Goal: Task Accomplishment & Management: Manage account settings

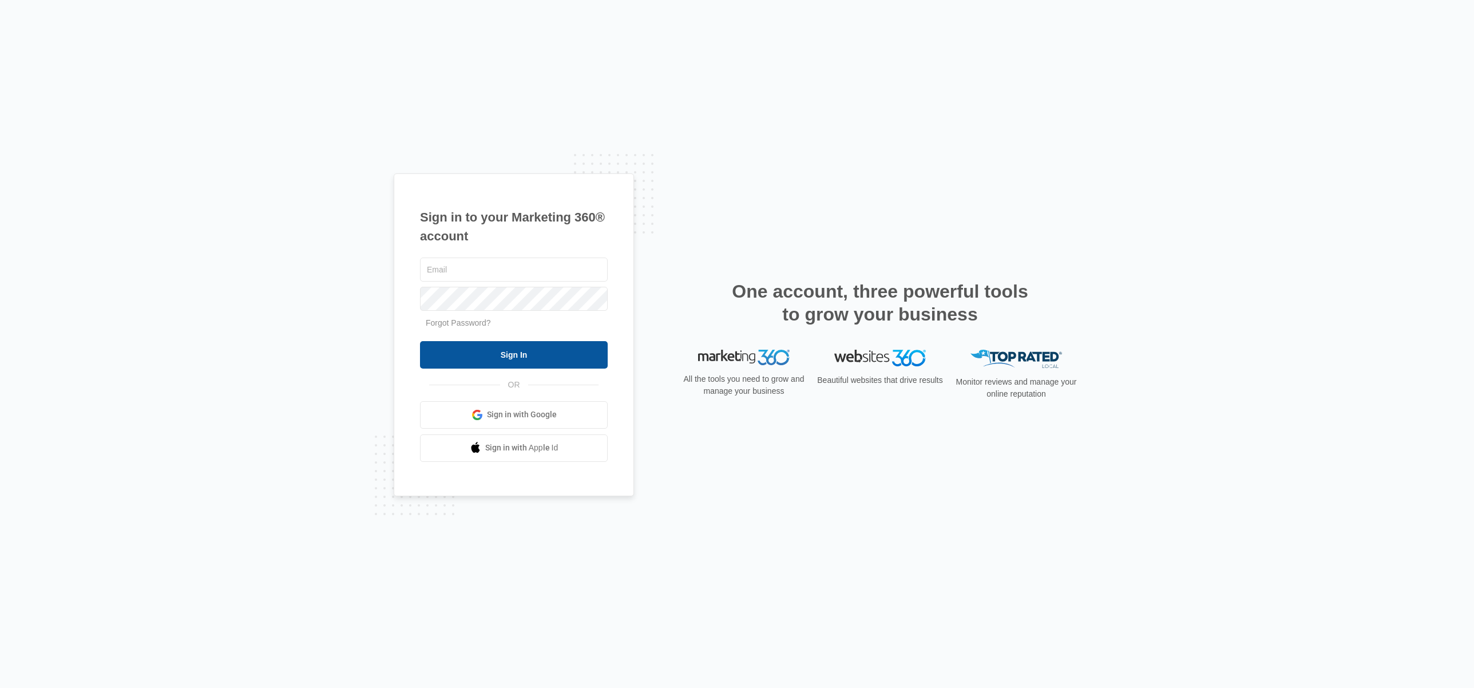
type input "[PERSON_NAME][EMAIL_ADDRESS][DOMAIN_NAME]"
click at [546, 352] on input "Sign In" at bounding box center [514, 354] width 188 height 27
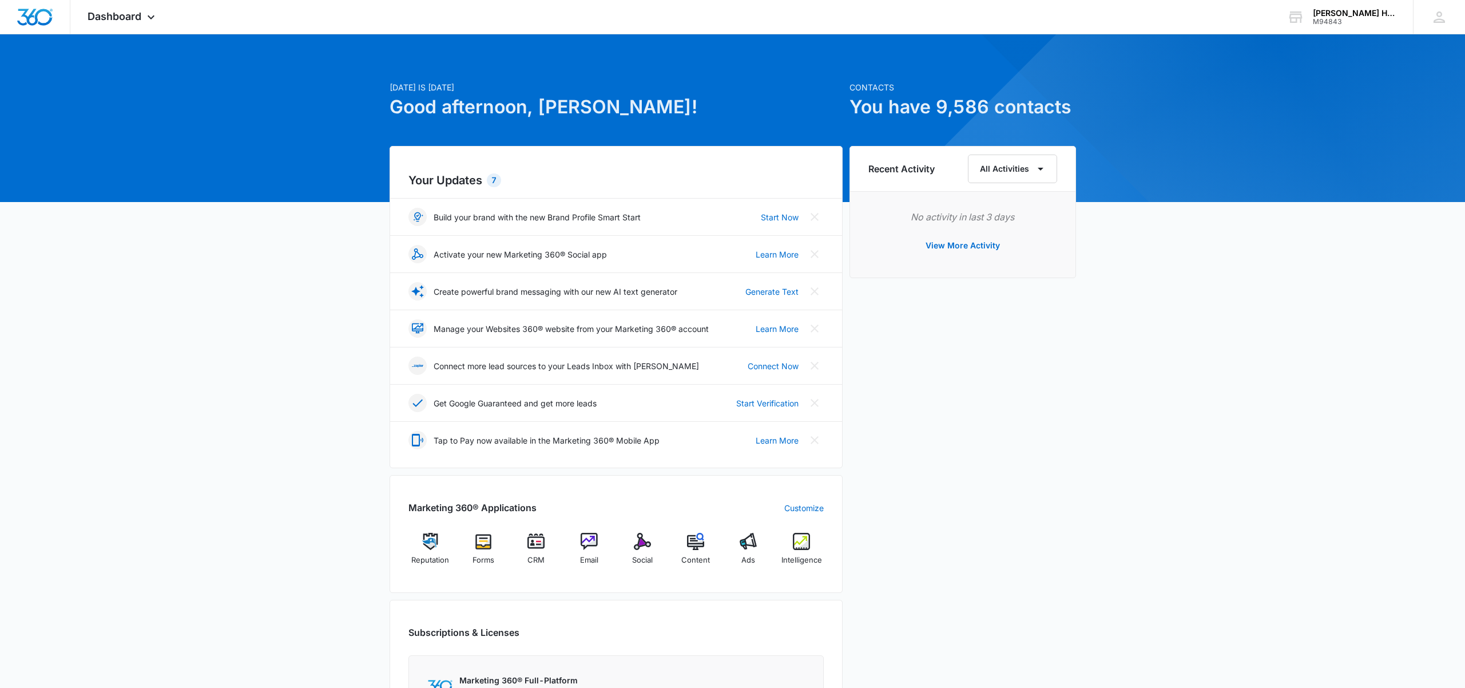
scroll to position [5, 0]
click at [43, 13] on img "Dashboard" at bounding box center [35, 17] width 37 height 17
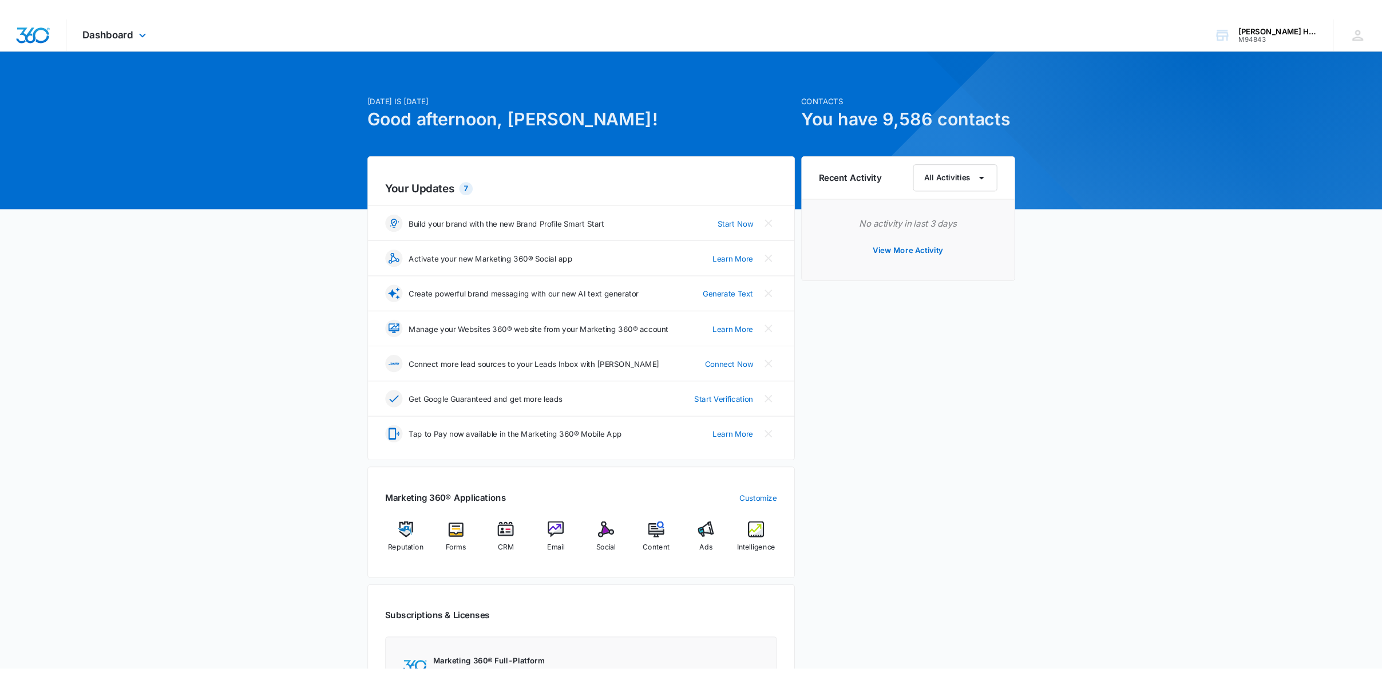
scroll to position [0, 0]
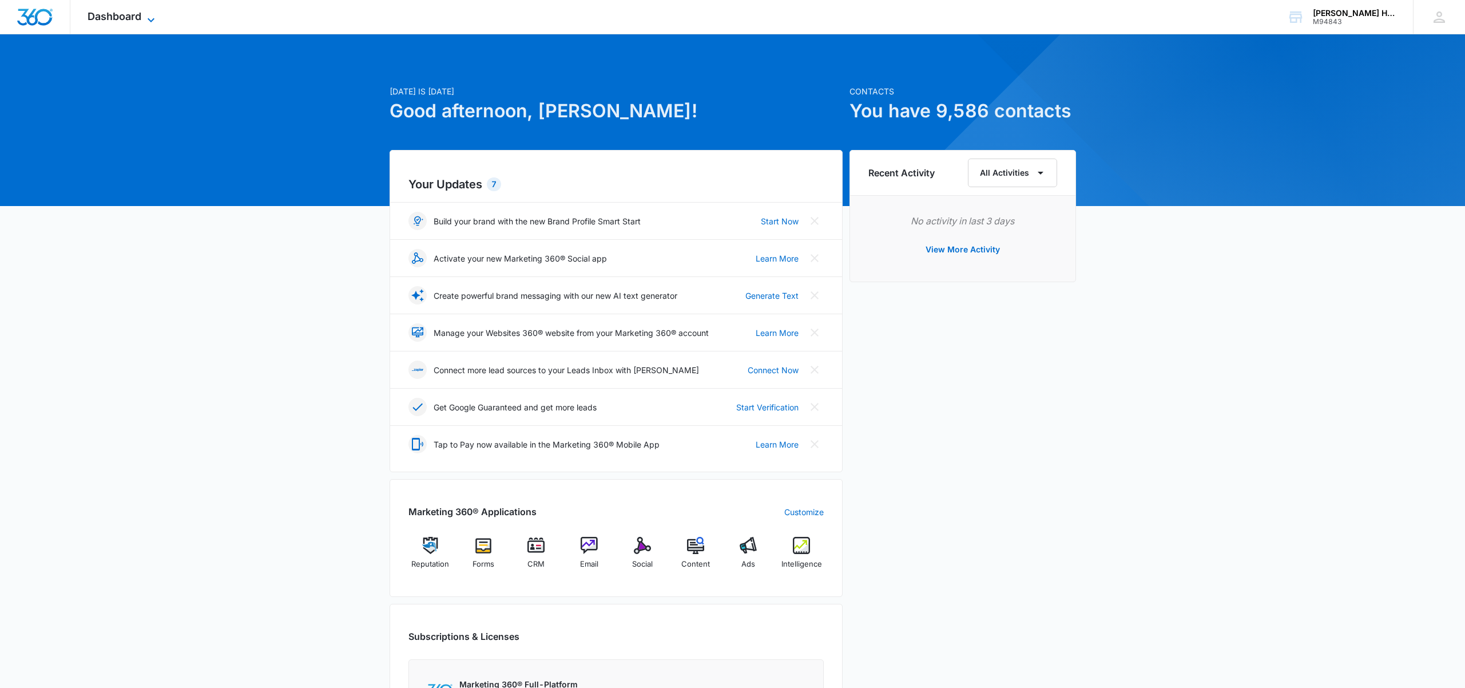
click at [114, 14] on span "Dashboard" at bounding box center [115, 16] width 54 height 12
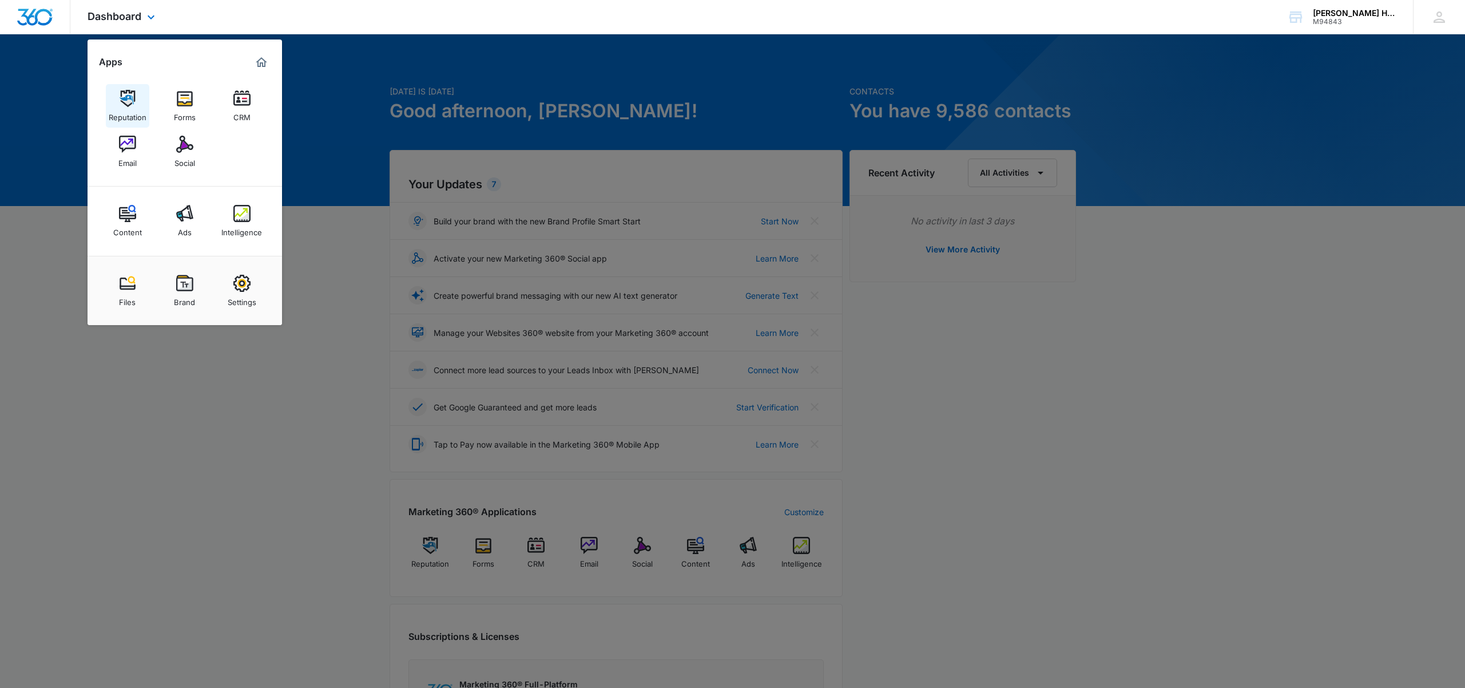
click at [125, 110] on div "Reputation" at bounding box center [128, 114] width 38 height 15
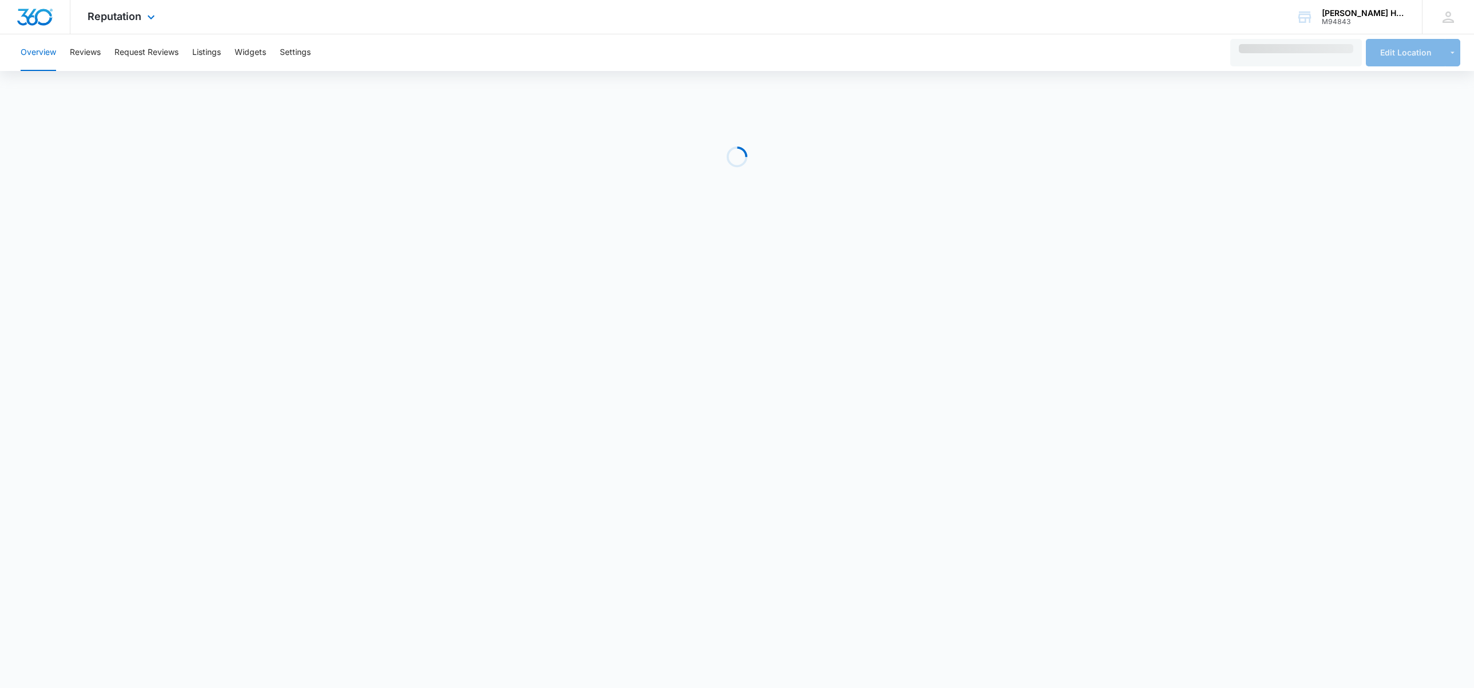
click at [122, 9] on div "Reputation Apps Reputation Forms CRM Email Social Content Ads Intelligence File…" at bounding box center [122, 17] width 105 height 34
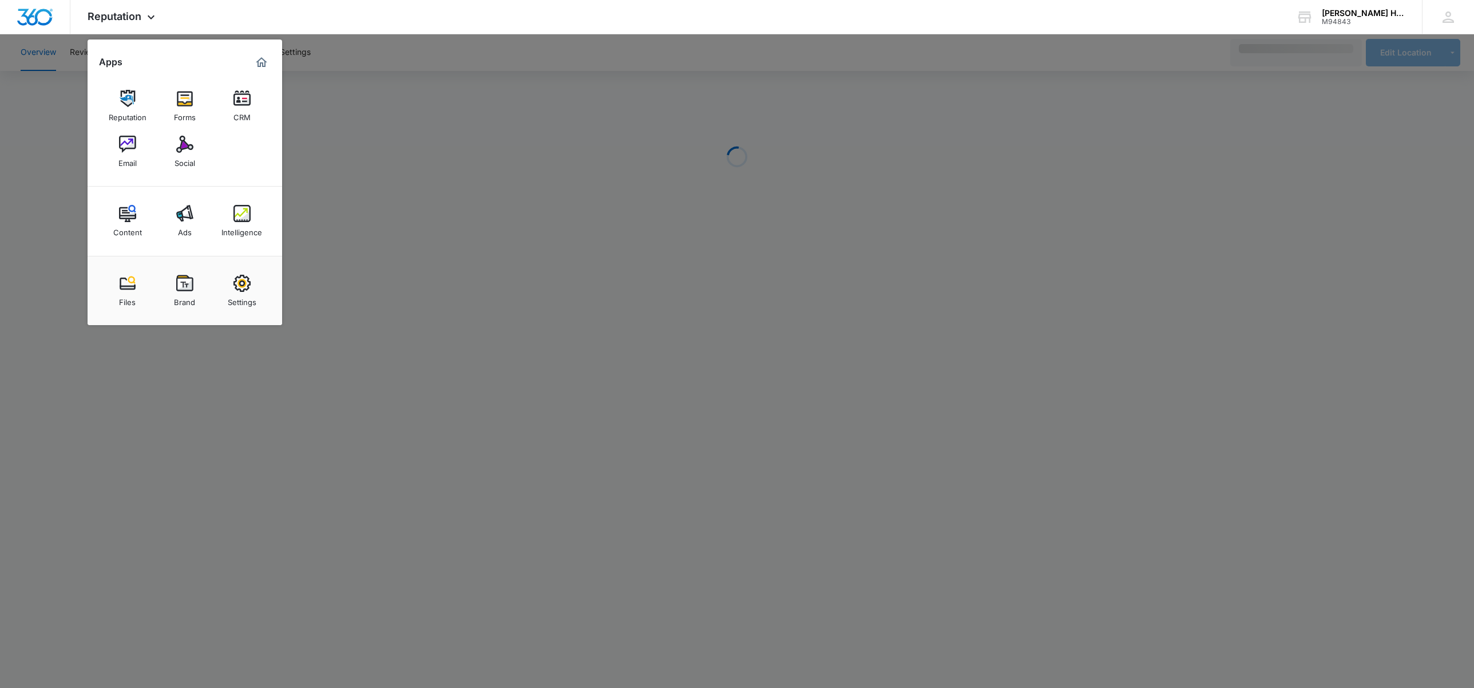
click at [404, 246] on div at bounding box center [737, 344] width 1474 height 688
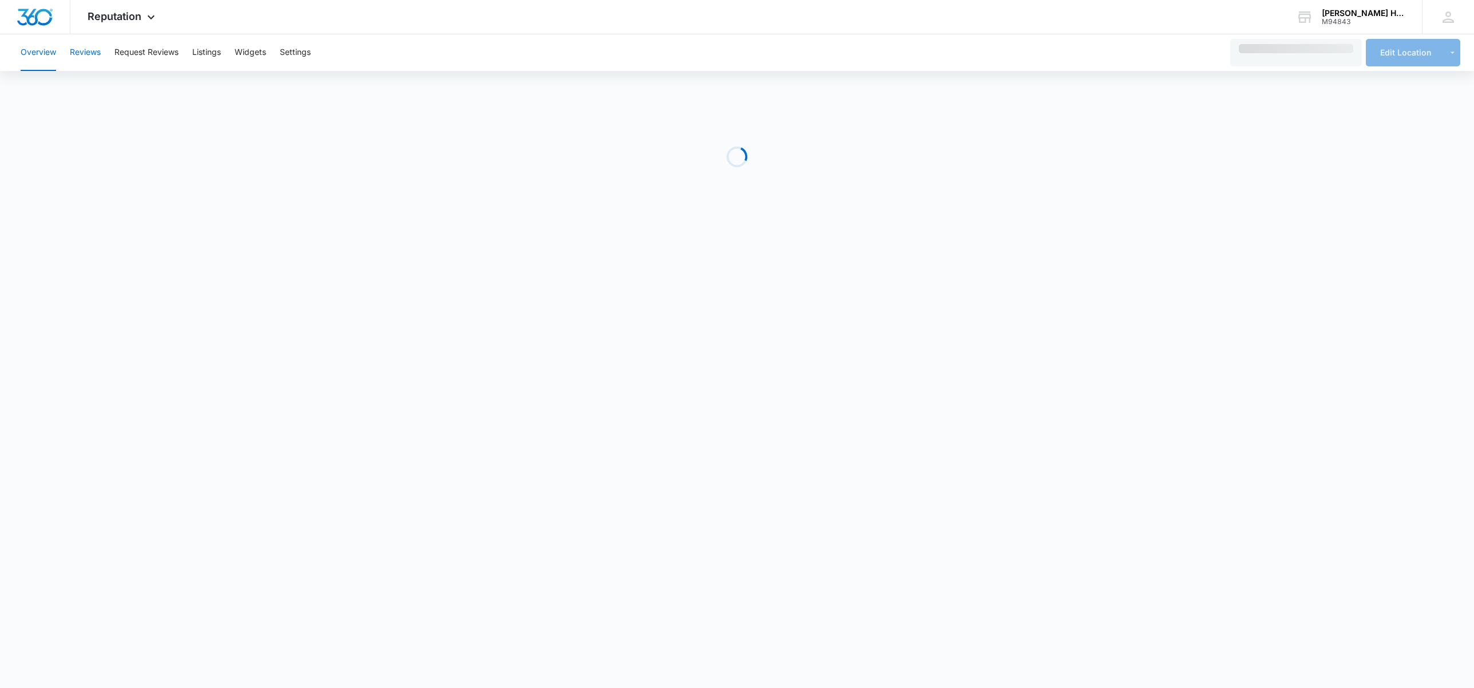
click at [85, 50] on button "Reviews" at bounding box center [85, 52] width 31 height 37
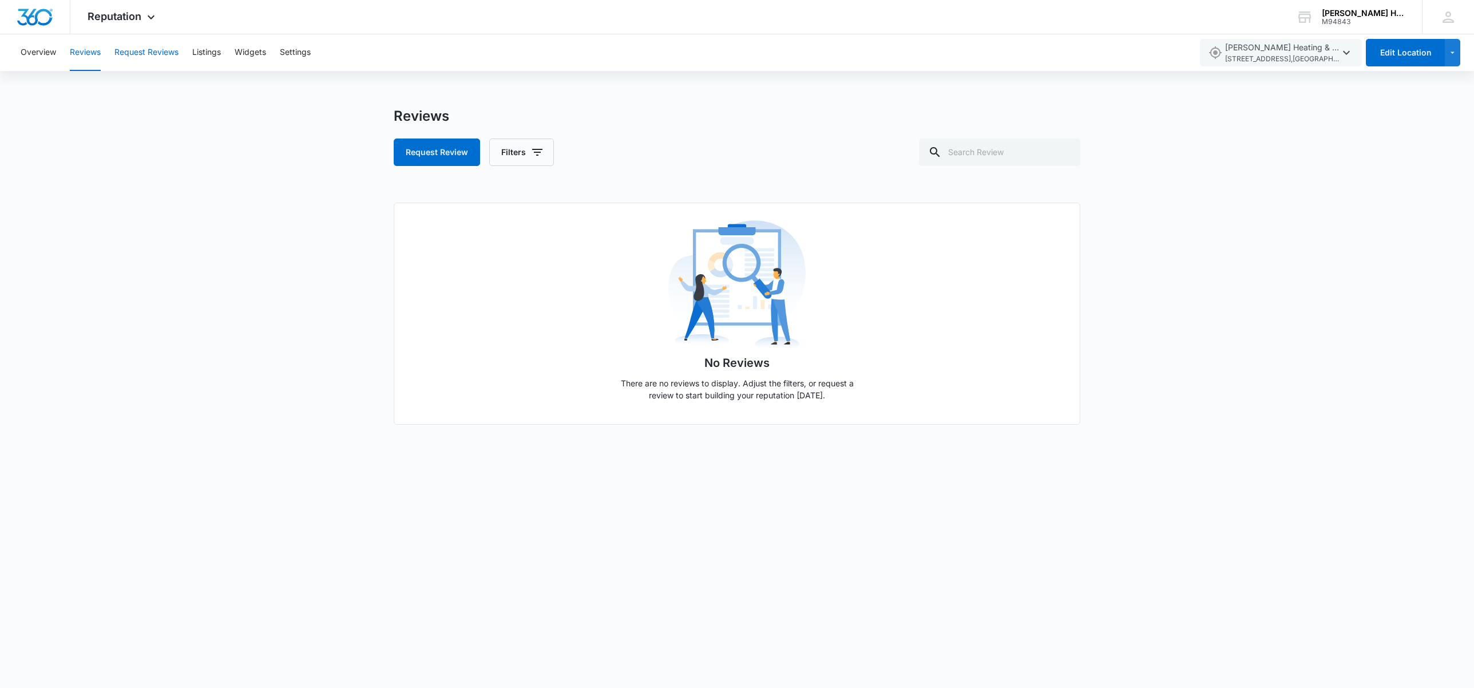
click at [148, 48] on button "Request Reviews" at bounding box center [146, 52] width 64 height 37
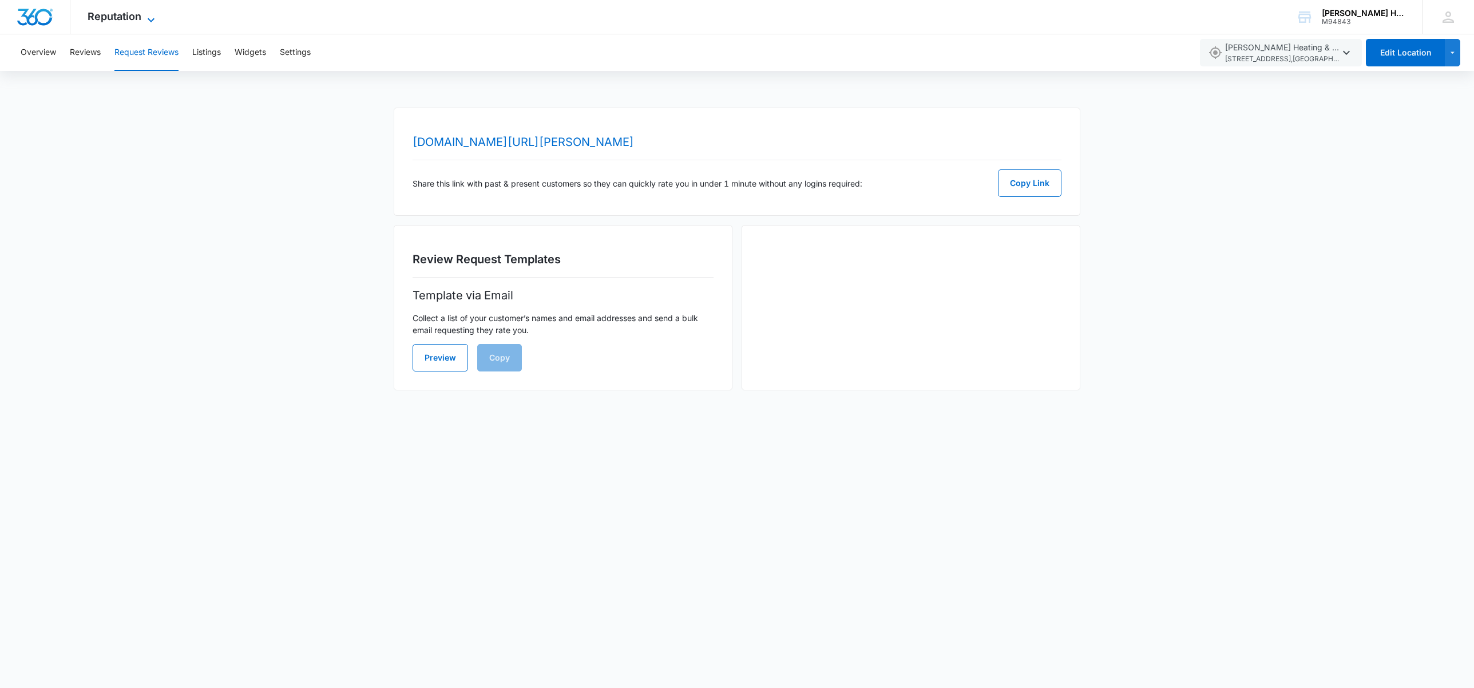
click at [148, 15] on icon at bounding box center [151, 20] width 14 height 14
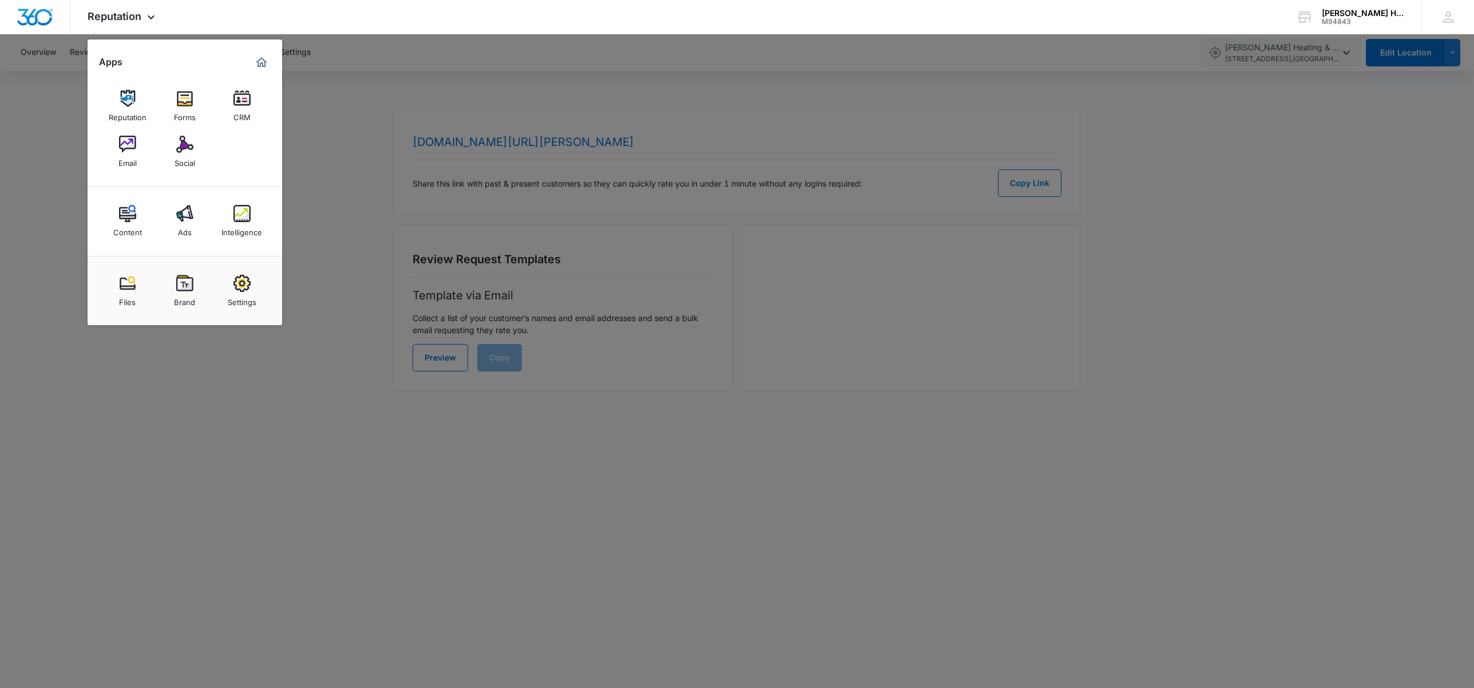
drag, startPoint x: 137, startPoint y: 433, endPoint x: 169, endPoint y: 431, distance: 31.5
click at [138, 433] on div at bounding box center [737, 344] width 1474 height 688
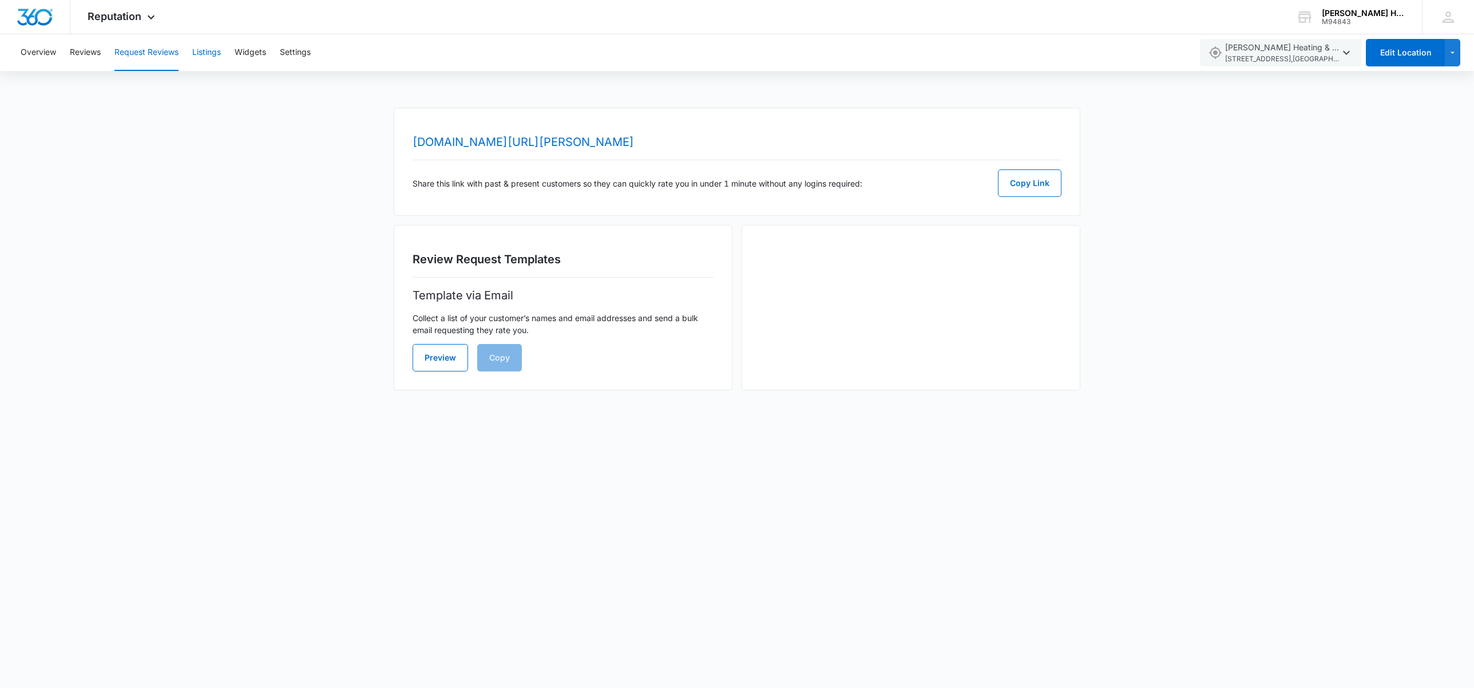
click at [213, 57] on button "Listings" at bounding box center [206, 52] width 29 height 37
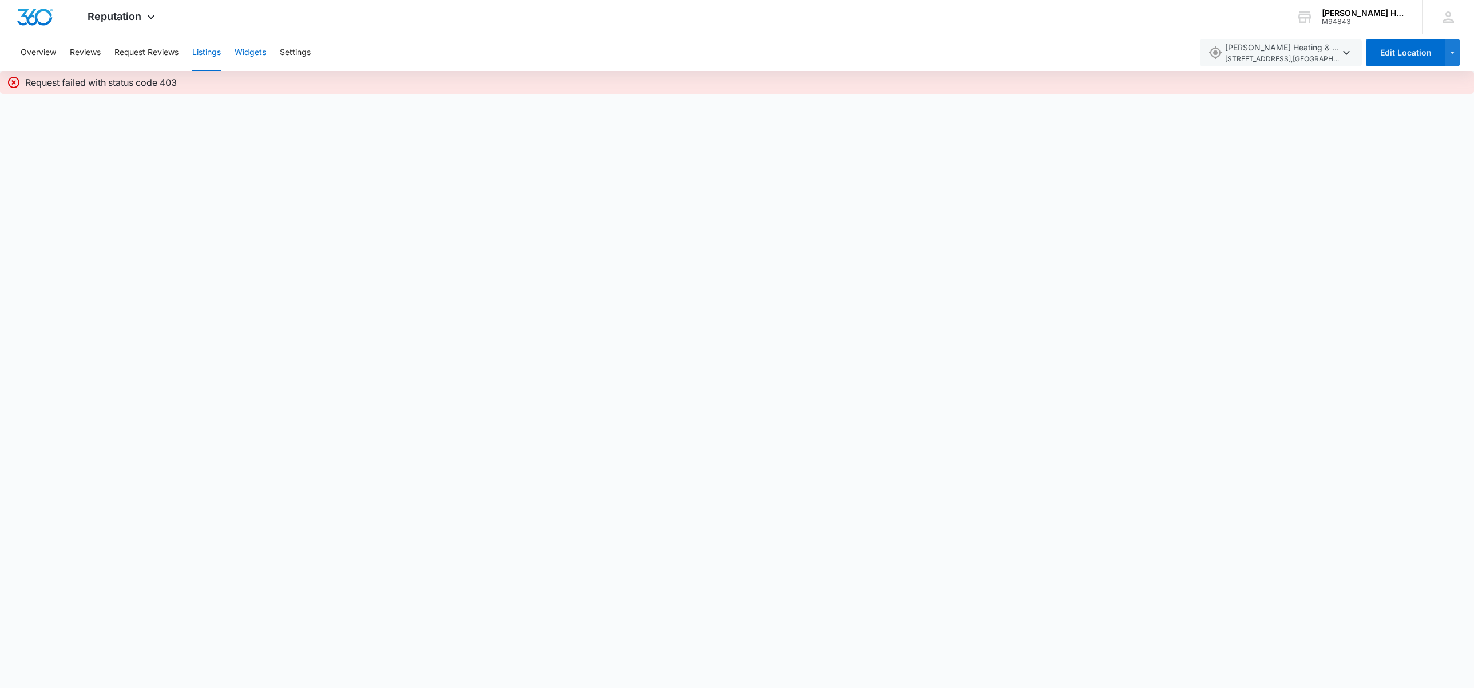
click at [255, 53] on button "Widgets" at bounding box center [250, 52] width 31 height 37
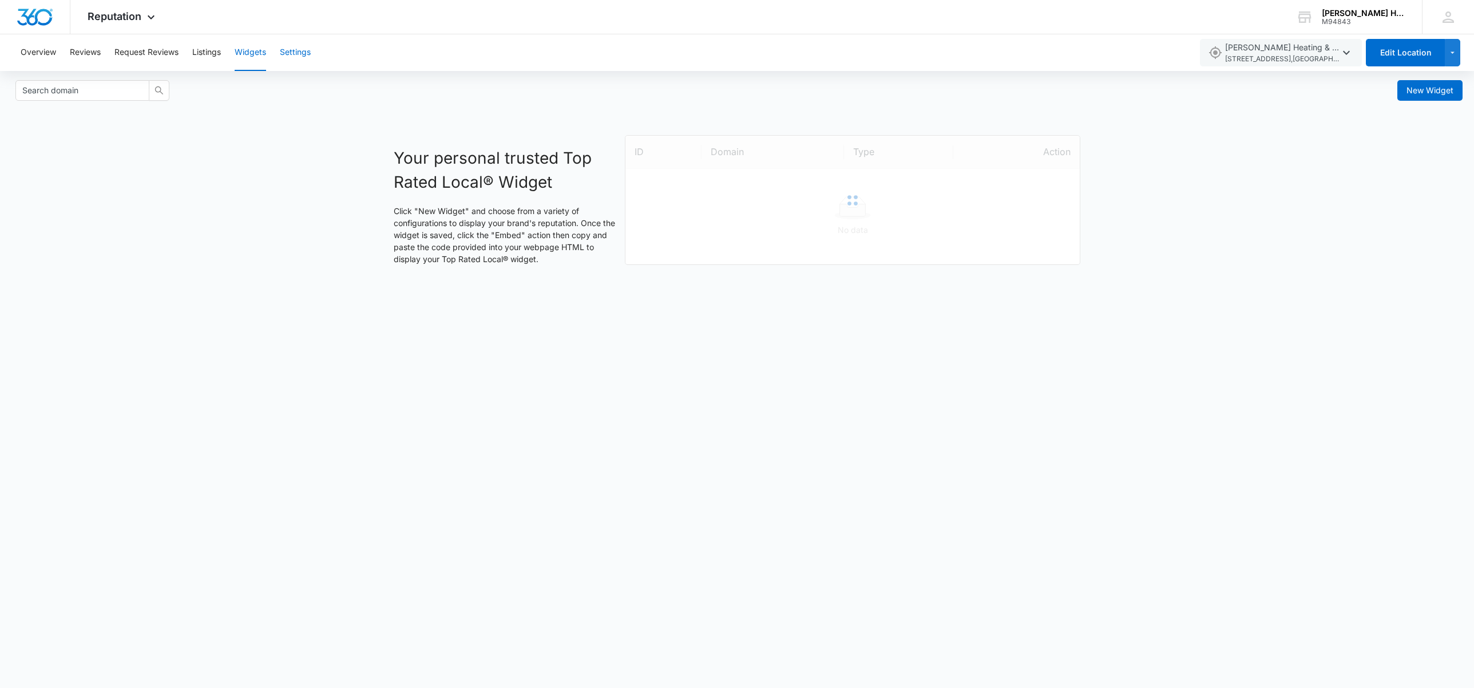
click at [294, 47] on button "Settings" at bounding box center [295, 52] width 31 height 37
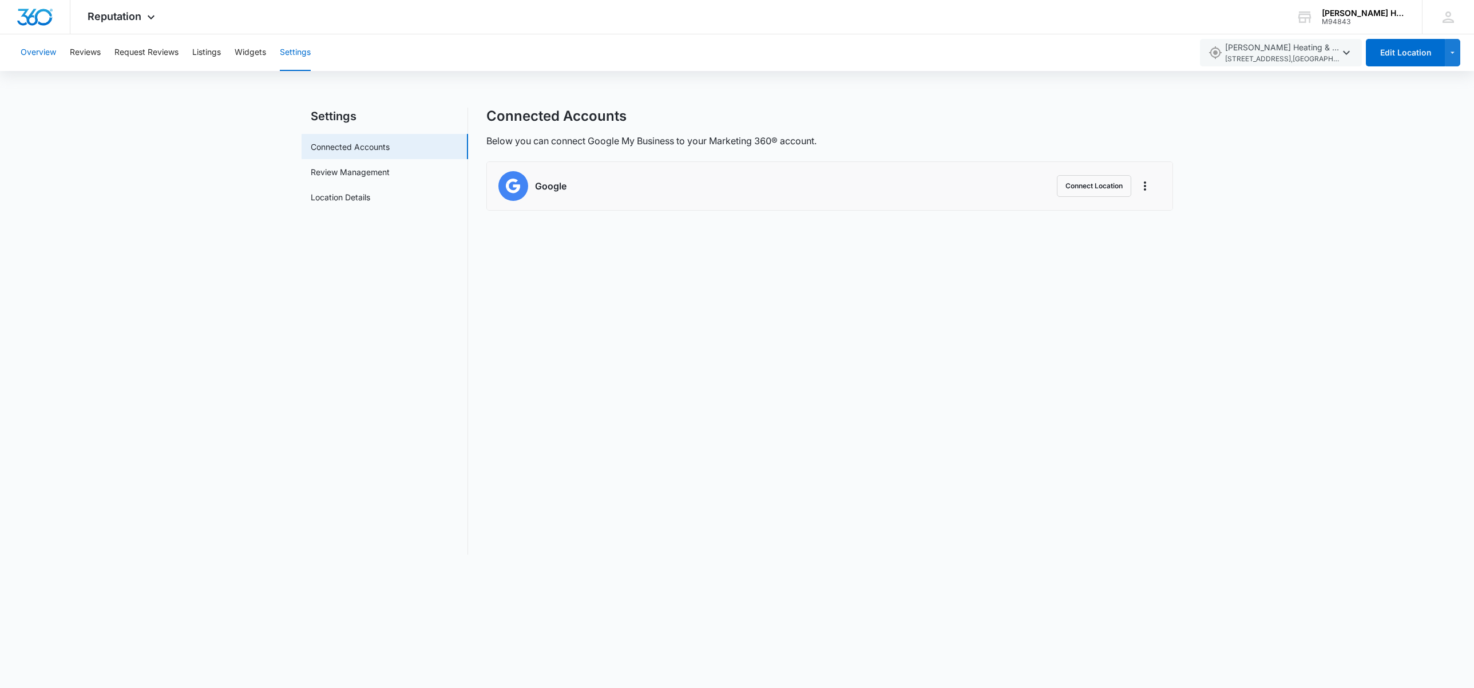
click at [54, 60] on button "Overview" at bounding box center [38, 52] width 35 height 37
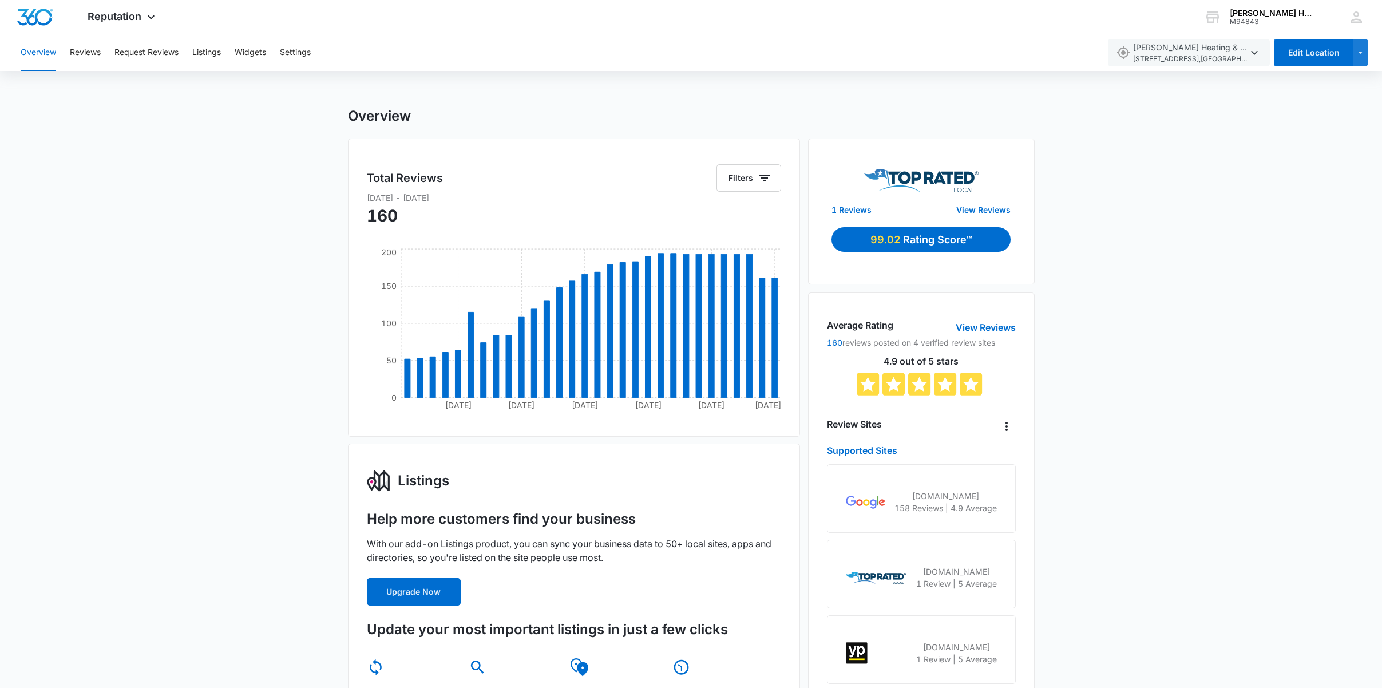
scroll to position [2, 0]
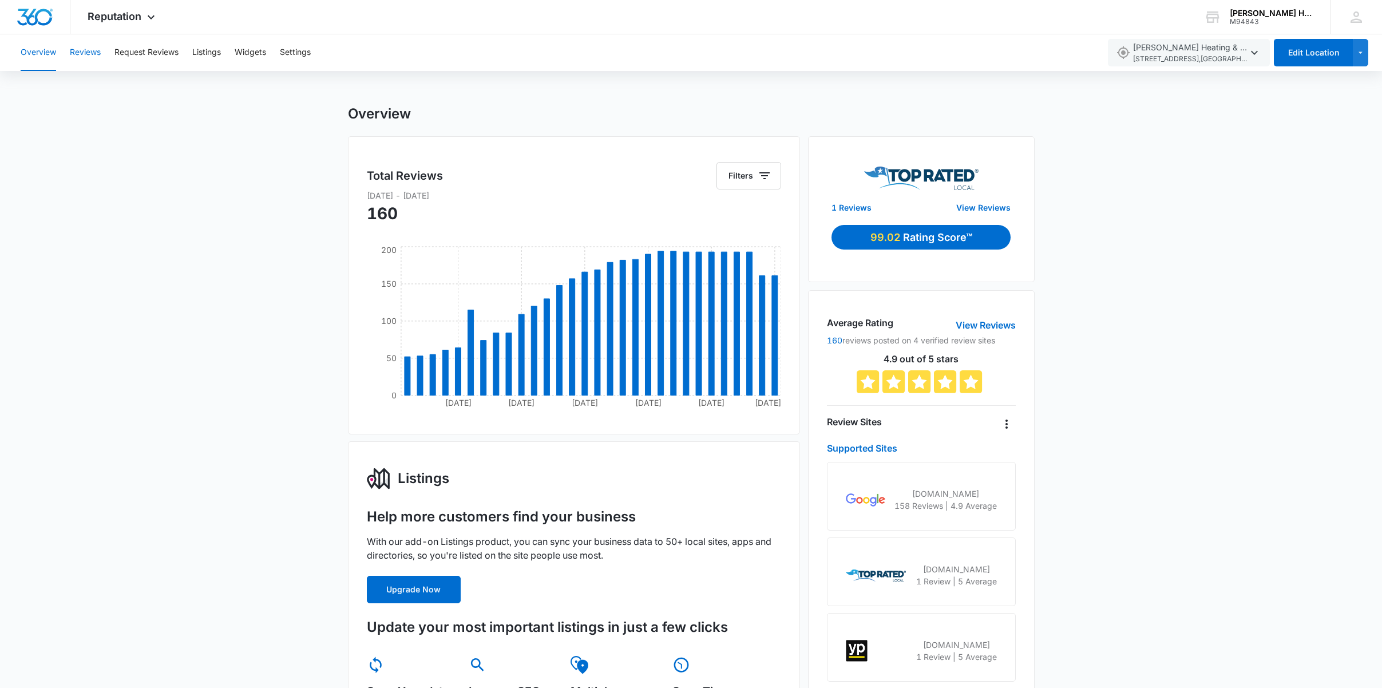
click at [82, 57] on button "Reviews" at bounding box center [85, 52] width 31 height 37
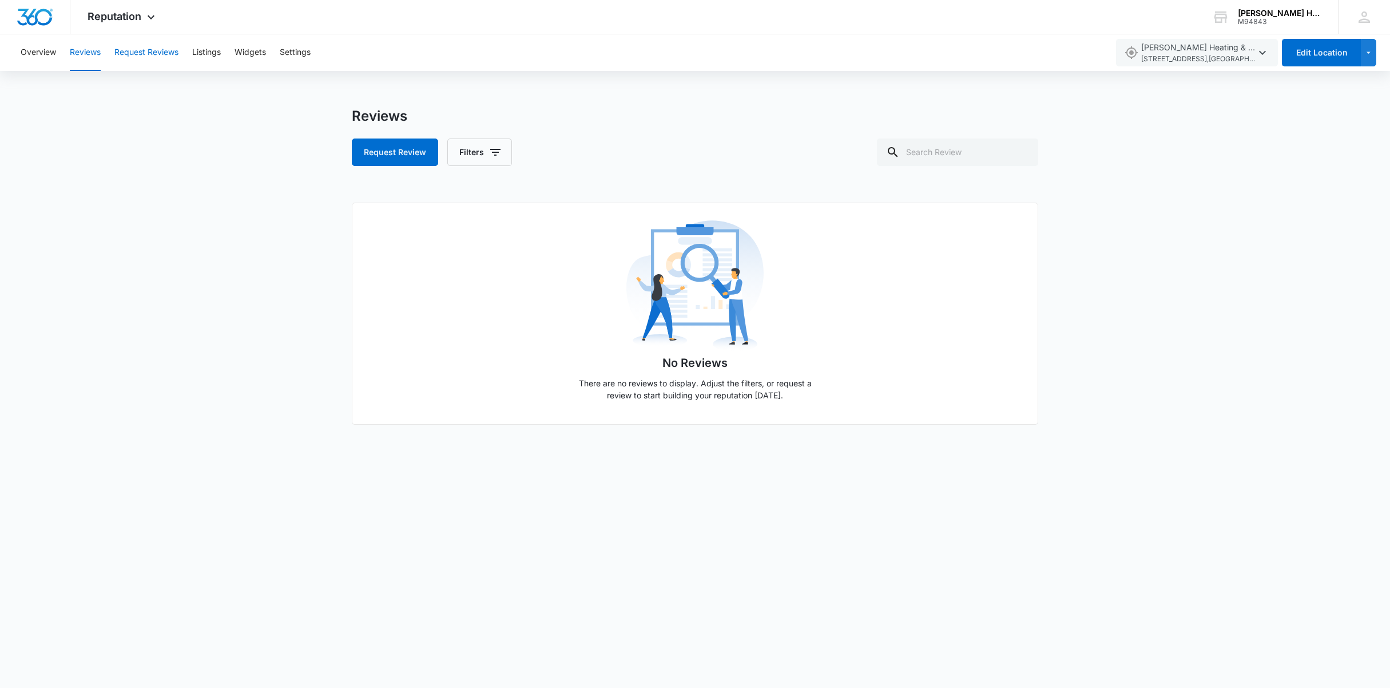
click at [145, 55] on button "Request Reviews" at bounding box center [146, 52] width 64 height 37
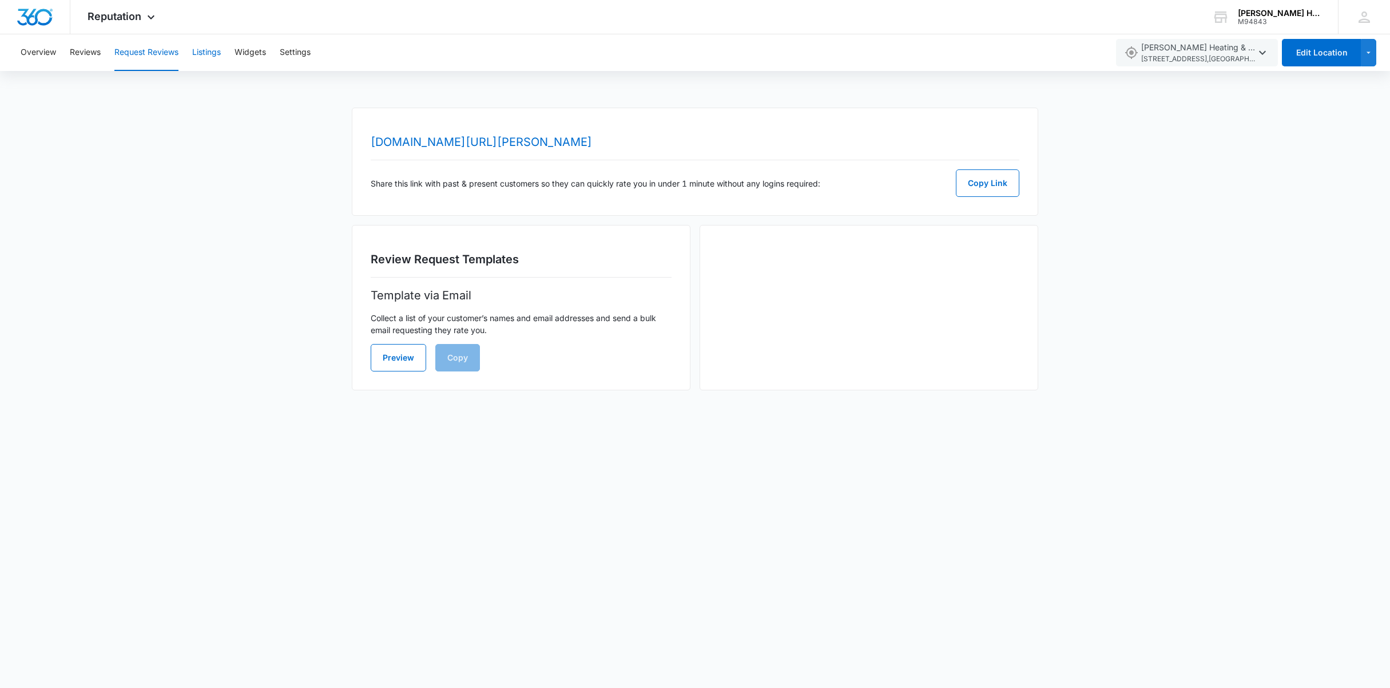
click at [219, 54] on button "Listings" at bounding box center [206, 52] width 29 height 37
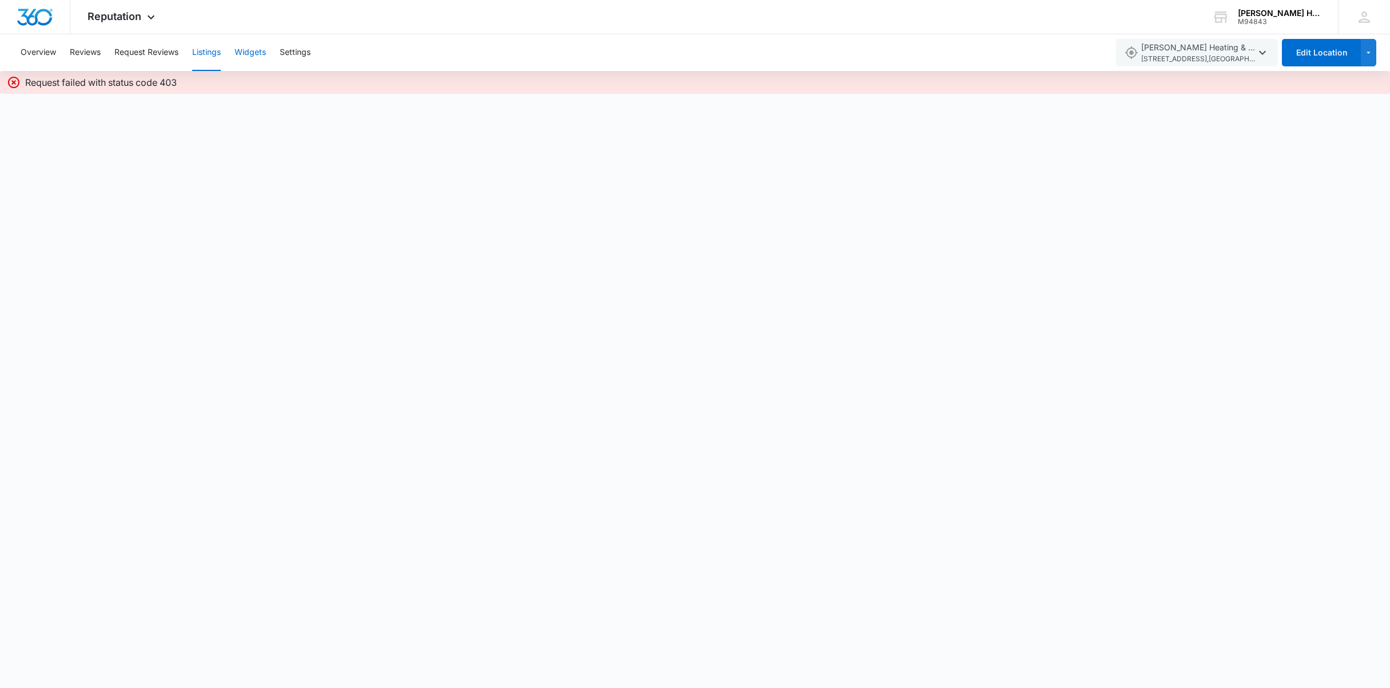
click at [260, 55] on button "Widgets" at bounding box center [250, 52] width 31 height 37
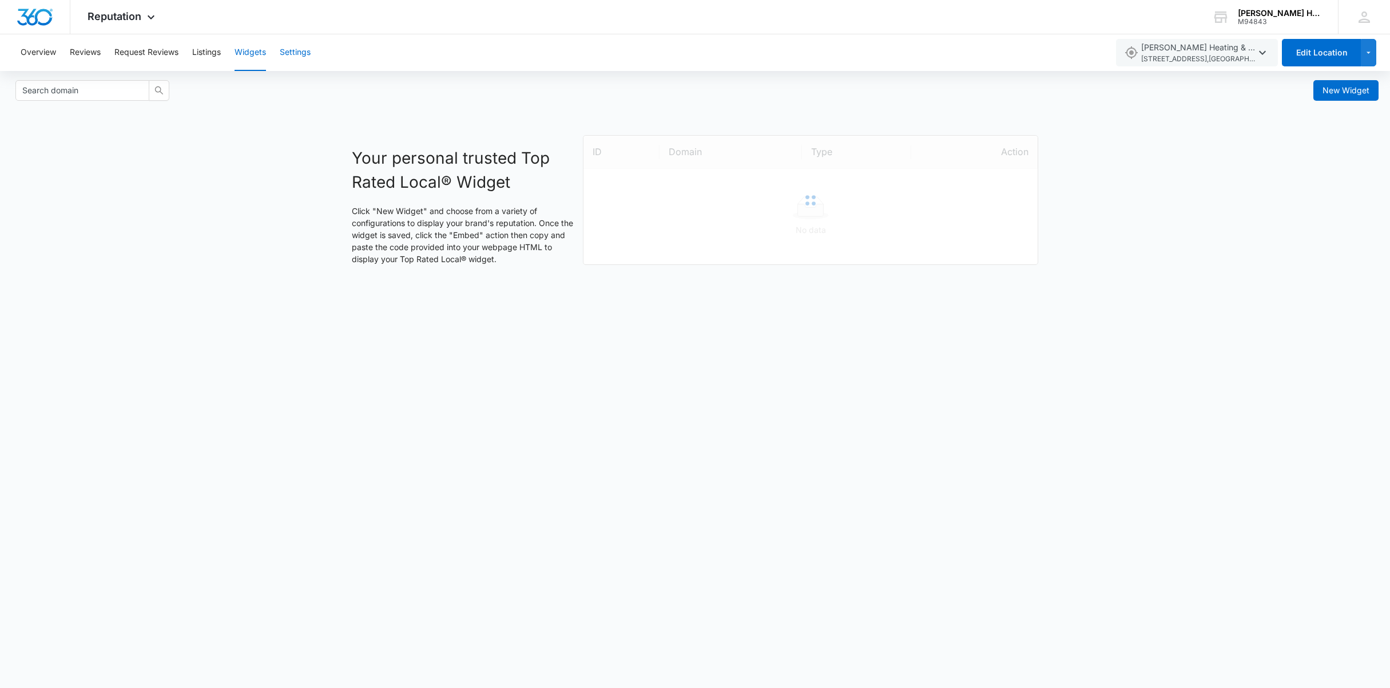
click at [288, 54] on button "Settings" at bounding box center [295, 52] width 31 height 37
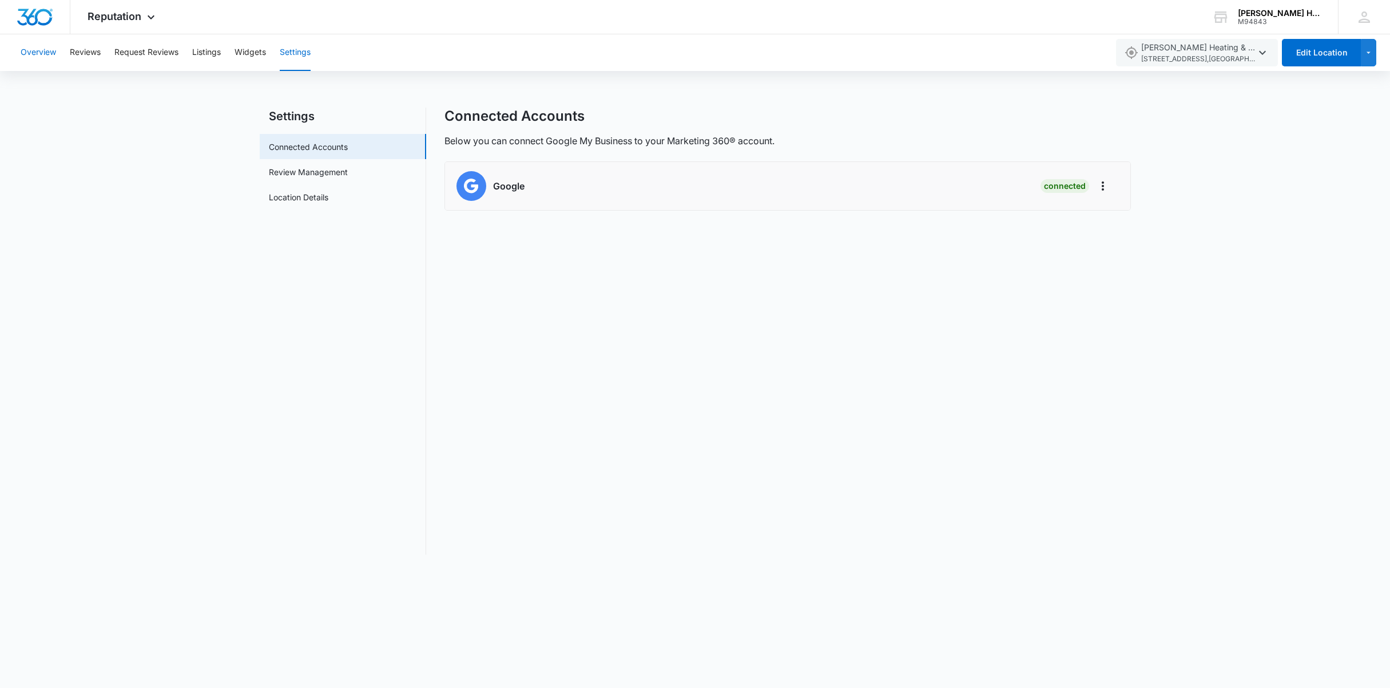
click at [33, 47] on button "Overview" at bounding box center [38, 52] width 35 height 37
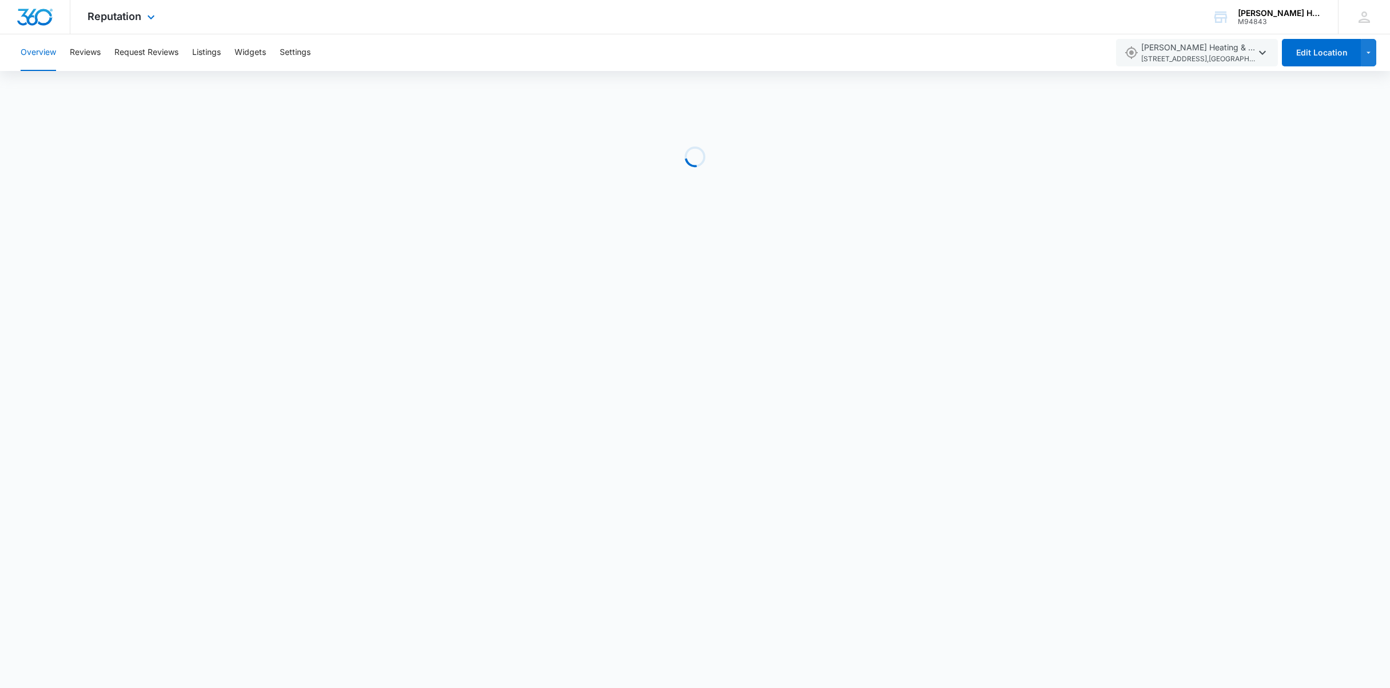
click at [160, 12] on div "Reputation Apps Reputation Forms CRM Email Social Content Ads Intelligence File…" at bounding box center [122, 17] width 105 height 34
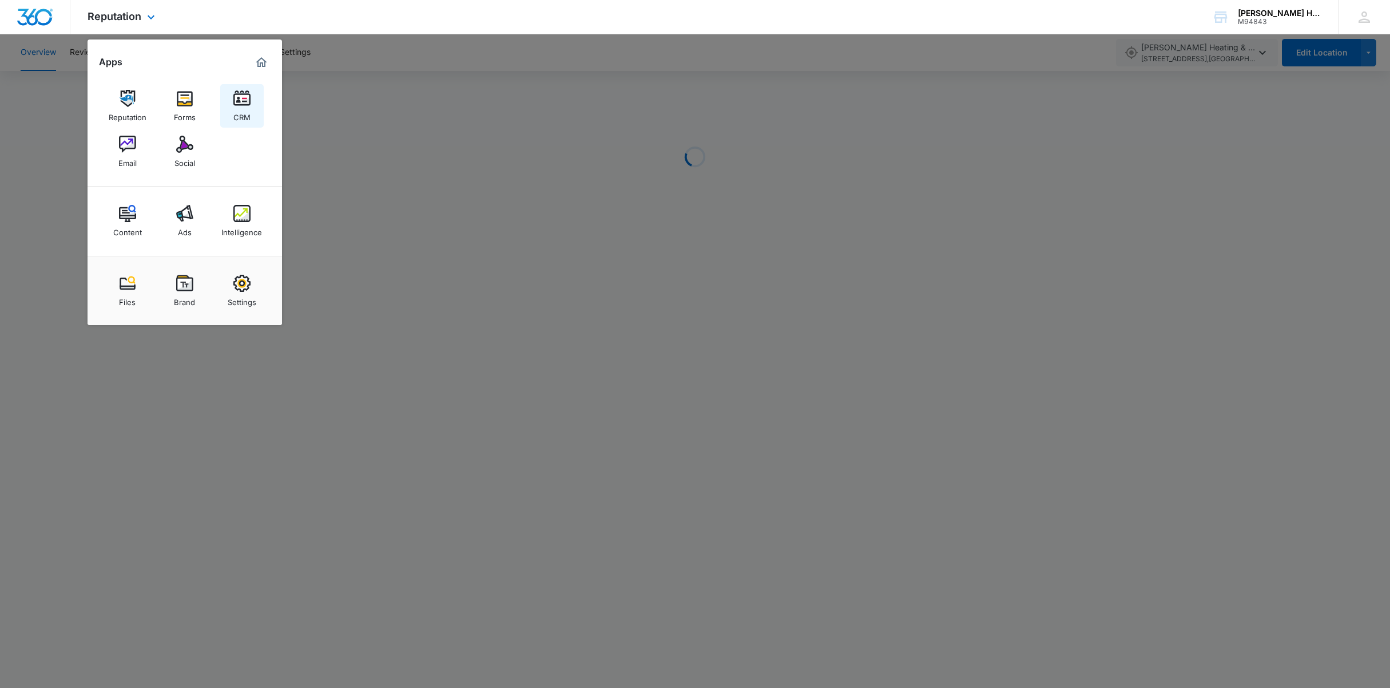
click at [237, 101] on img at bounding box center [241, 98] width 17 height 17
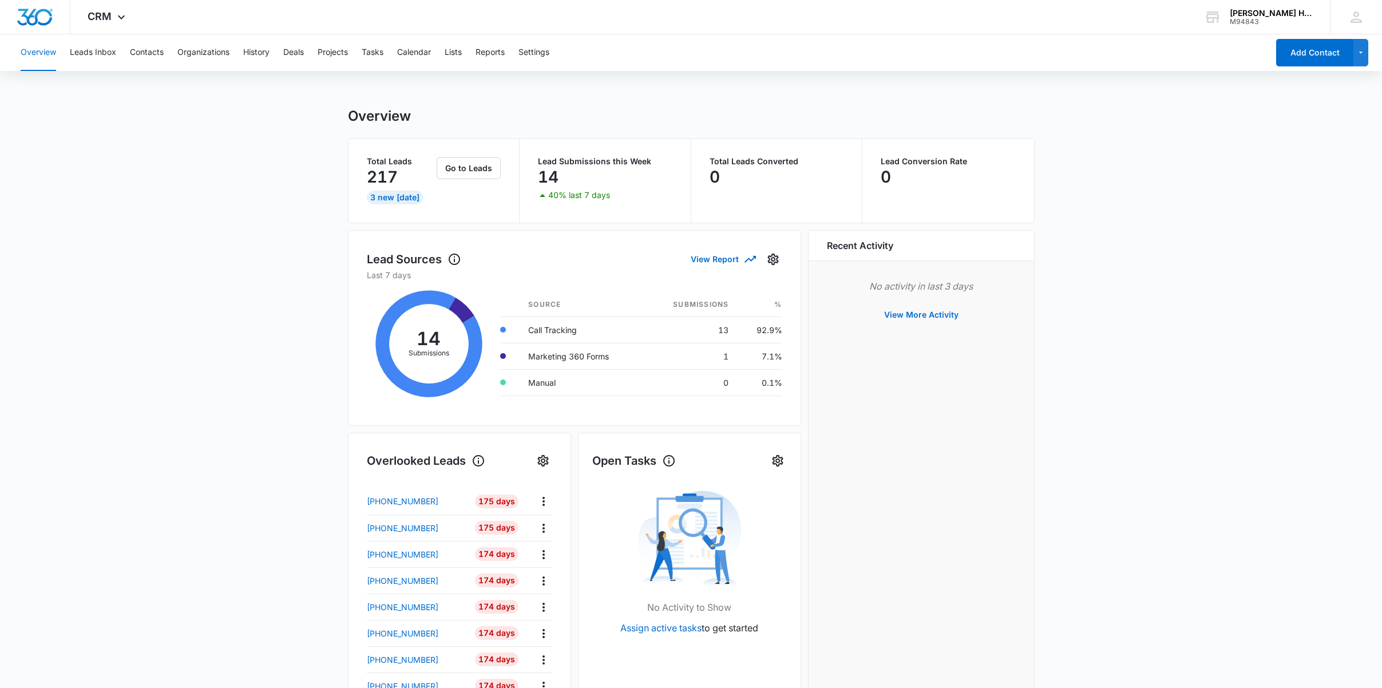
click at [641, 187] on div "14" at bounding box center [605, 176] width 134 height 23
click at [1168, 506] on main "Overview Total Leads 217 3 New Today Go to Leads Lead Submissions this Week 14 …" at bounding box center [691, 548] width 1382 height 881
drag, startPoint x: 223, startPoint y: 134, endPoint x: 229, endPoint y: 134, distance: 6.3
click at [226, 134] on main "Overview Total Leads 217 3 New Today Go to Leads Lead Submissions this Week 14 …" at bounding box center [691, 548] width 1382 height 881
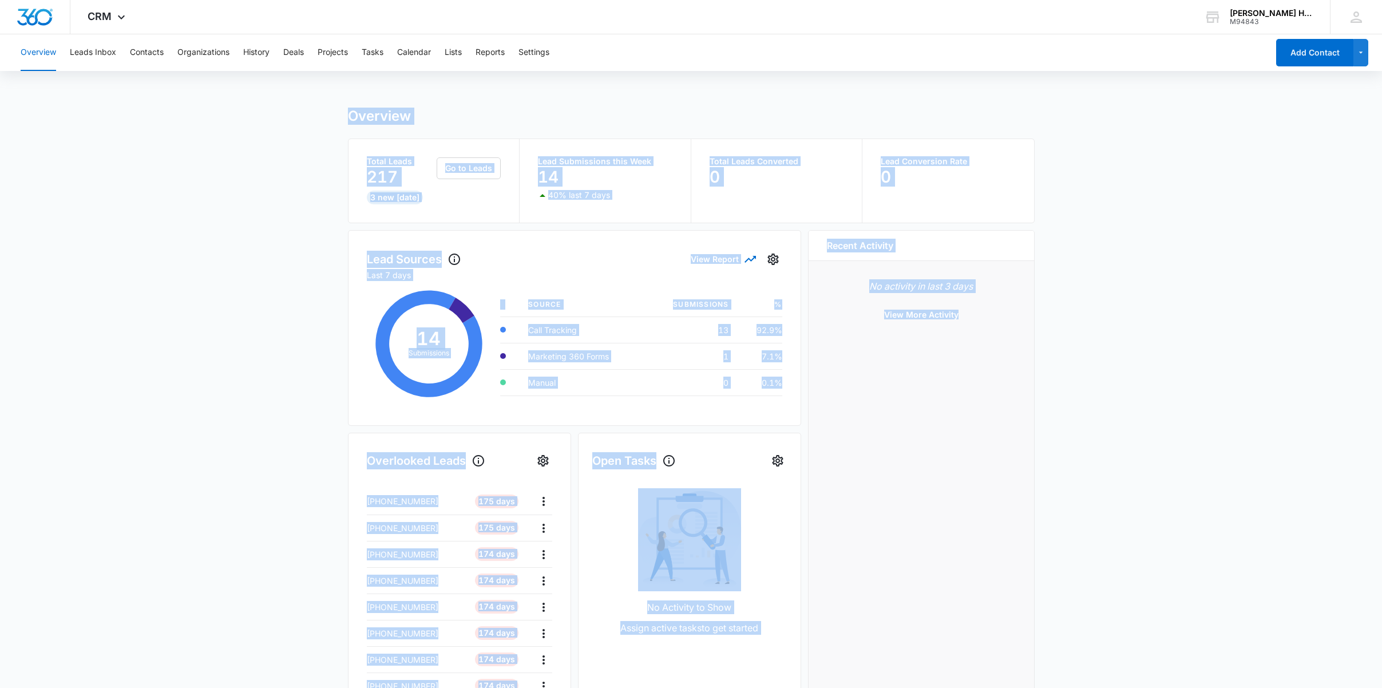
drag, startPoint x: 355, startPoint y: 146, endPoint x: 1048, endPoint y: 546, distance: 800.3
click at [990, 516] on div "Overview Leads Inbox Contacts Organizations History Deals Projects Tasks Calend…" at bounding box center [691, 511] width 1382 height 954
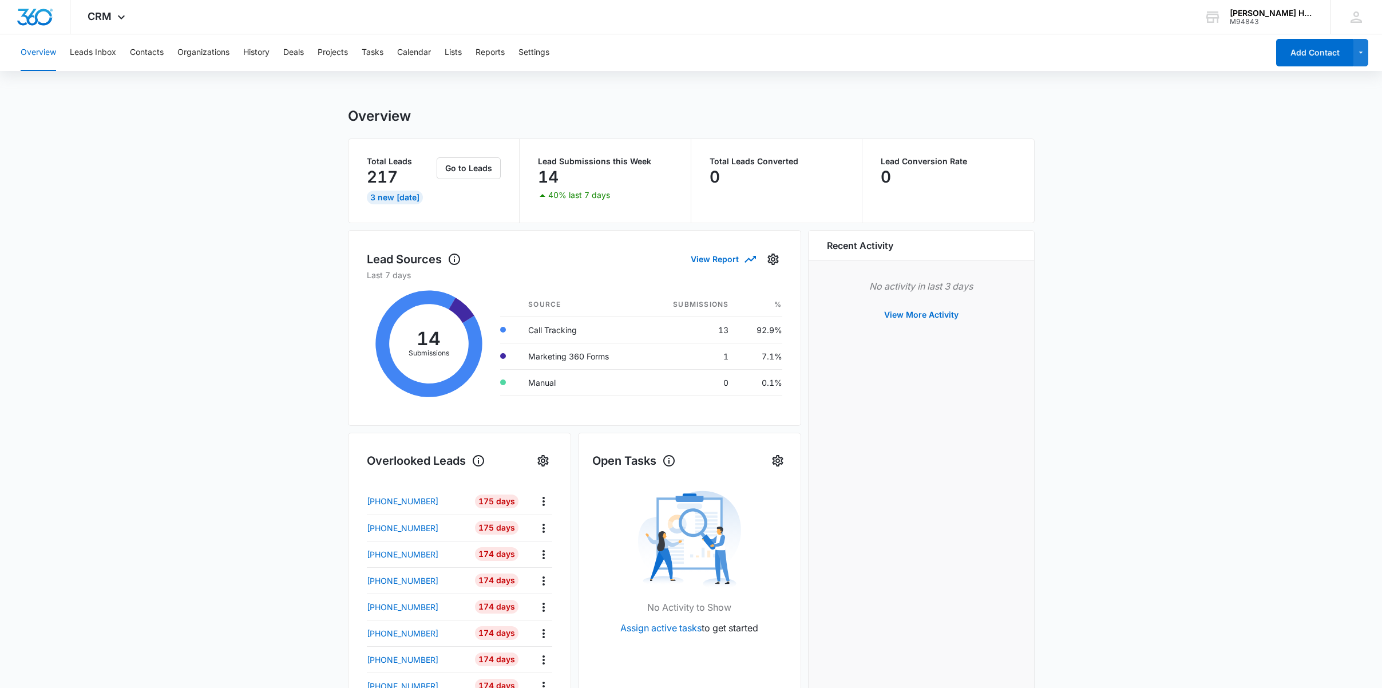
click at [1055, 561] on main "Overview Total Leads 217 3 New Today Go to Leads Lead Submissions this Week 14 …" at bounding box center [691, 548] width 1382 height 881
drag, startPoint x: 249, startPoint y: 53, endPoint x: 308, endPoint y: 275, distance: 230.3
click at [329, 328] on div "Overview Leads Inbox Contacts Organizations History Deals Projects Tasks Calend…" at bounding box center [691, 511] width 1382 height 954
click at [308, 275] on main "Overview Total Leads 217 3 New Today Go to Leads Lead Submissions this Week 14 …" at bounding box center [691, 548] width 1382 height 881
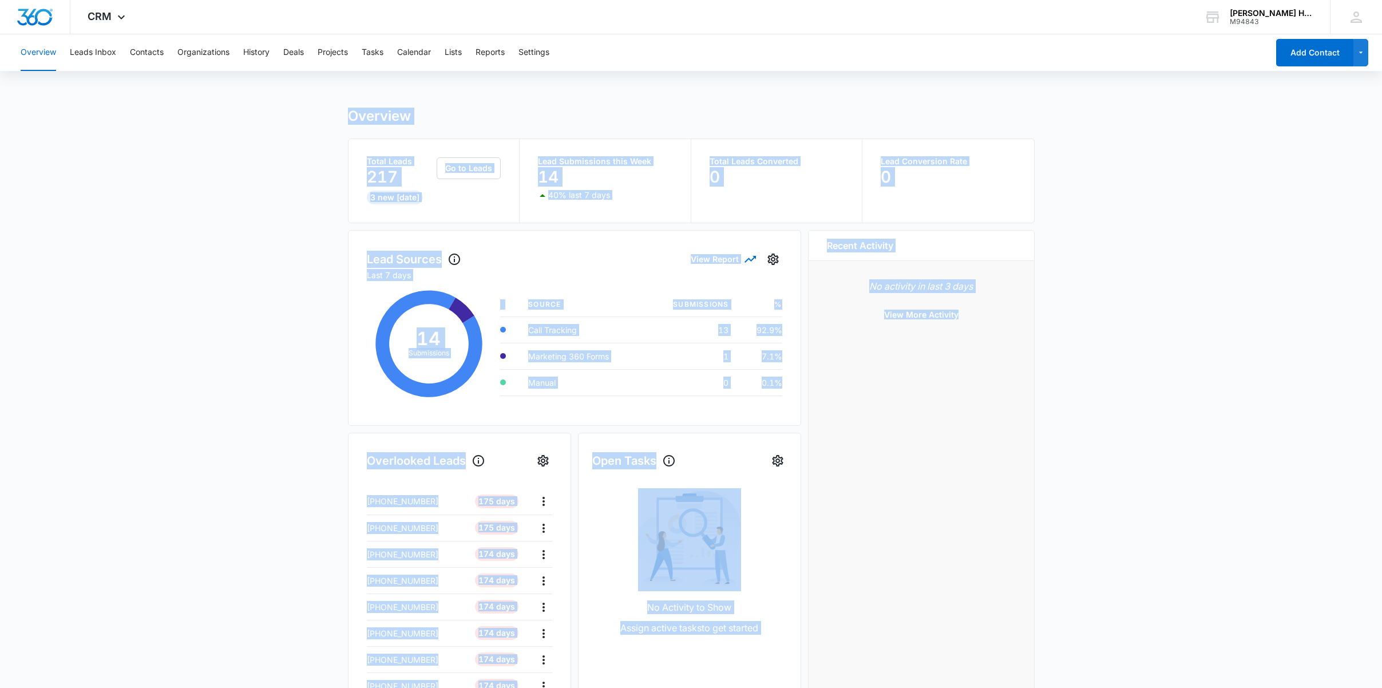
drag, startPoint x: 394, startPoint y: 179, endPoint x: 994, endPoint y: 589, distance: 726.6
click at [994, 590] on div "Overview Leads Inbox Contacts Organizations History Deals Projects Tasks Calend…" at bounding box center [691, 511] width 1382 height 954
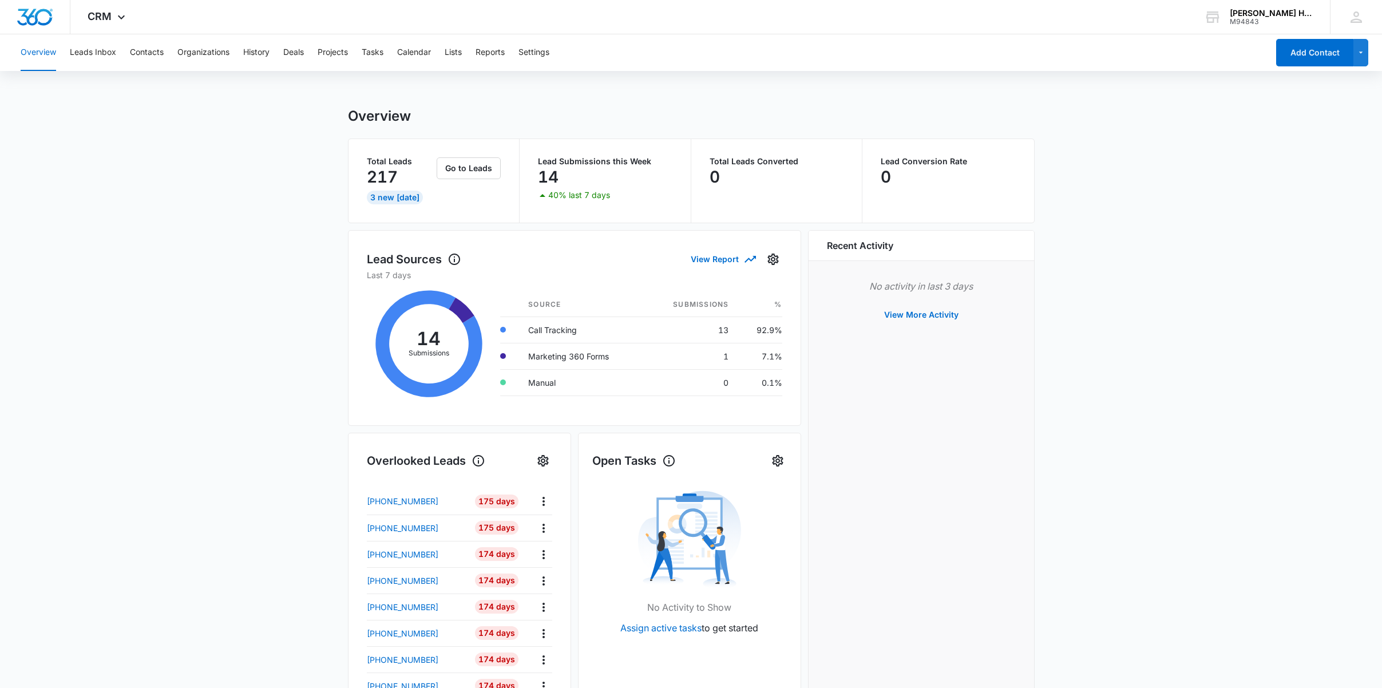
click at [990, 592] on div "Recent Activity No activity in last 3 days View More Activity" at bounding box center [921, 490] width 227 height 521
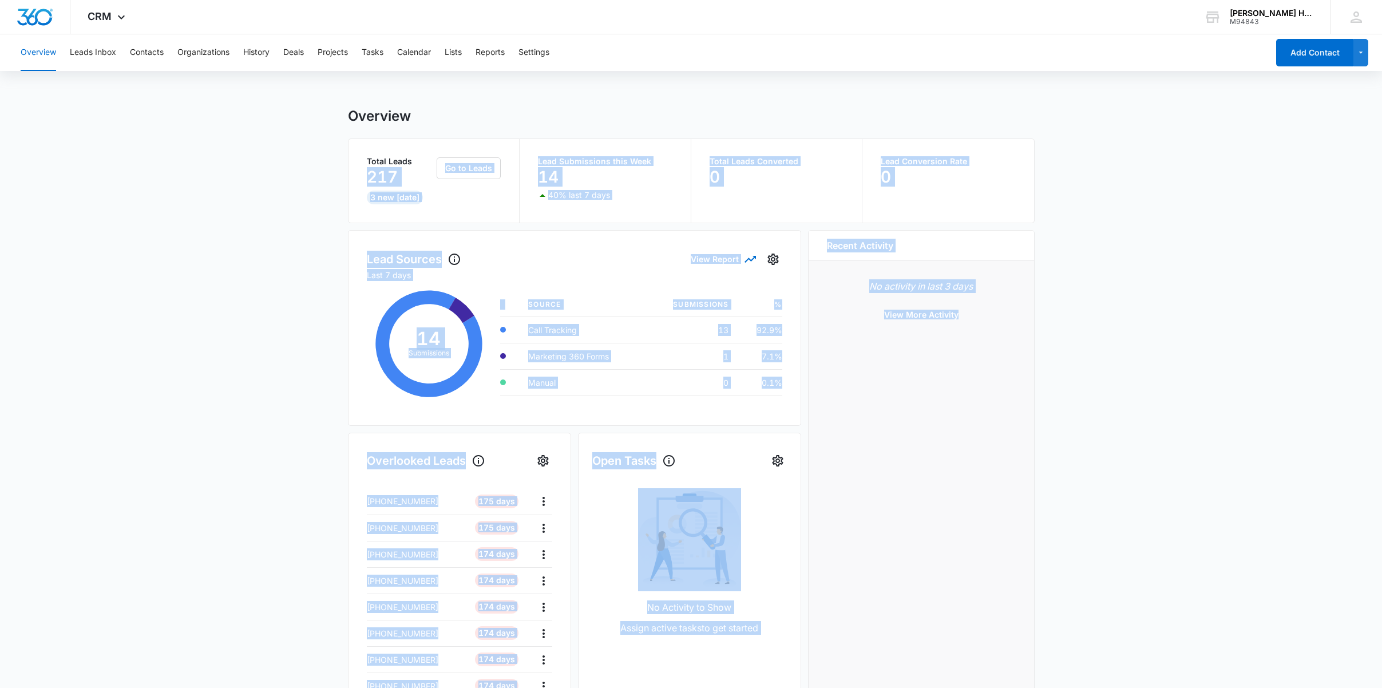
drag, startPoint x: 1001, startPoint y: 604, endPoint x: 308, endPoint y: 131, distance: 839.2
click at [310, 149] on main "Overview Total Leads 217 3 New Today Go to Leads Lead Submissions this Week 14 …" at bounding box center [691, 548] width 1382 height 881
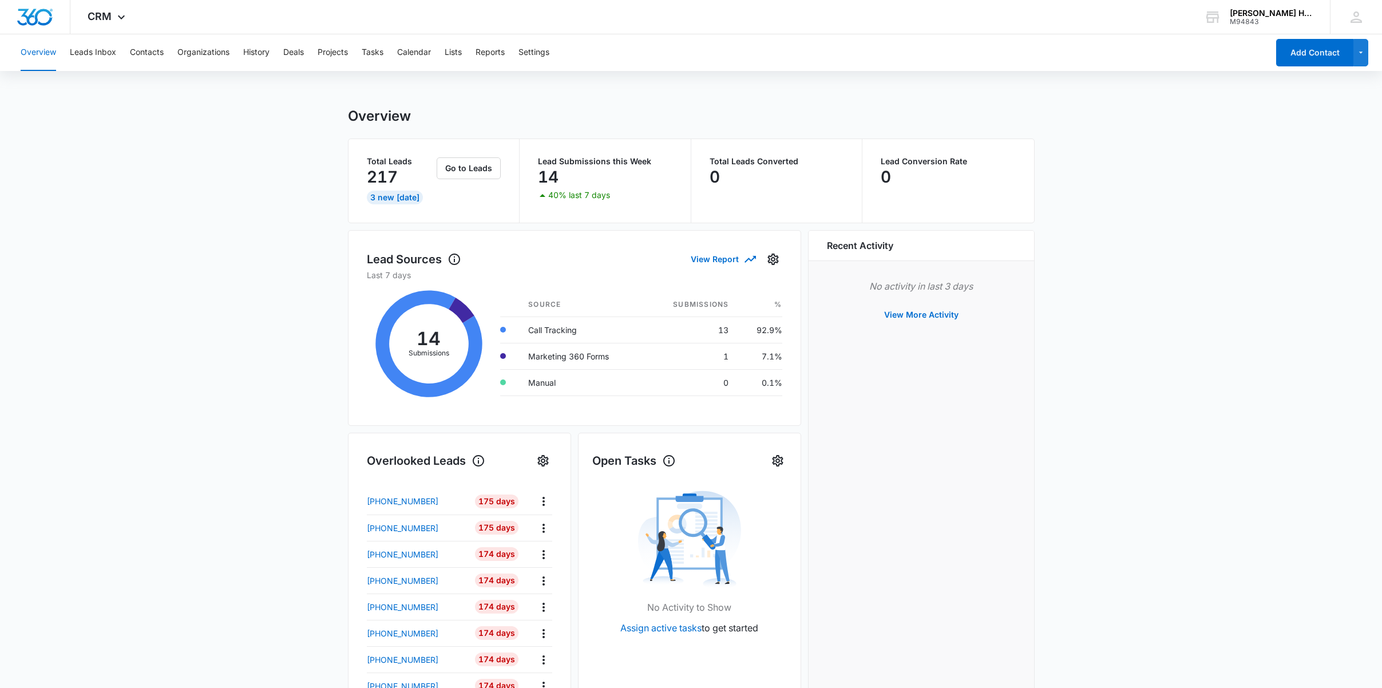
click at [308, 129] on main "Overview Total Leads 217 3 New Today Go to Leads Lead Submissions this Week 14 …" at bounding box center [691, 548] width 1382 height 881
drag, startPoint x: 329, startPoint y: 129, endPoint x: 221, endPoint y: 199, distance: 128.2
click at [382, 155] on main "Overview Total Leads 217 3 New Today Go to Leads Lead Submissions this Week 14 …" at bounding box center [691, 548] width 1382 height 881
click at [187, 232] on main "Overview Total Leads 217 3 New Today Go to Leads Lead Submissions this Week 14 …" at bounding box center [691, 548] width 1382 height 881
click at [344, 53] on button "Projects" at bounding box center [333, 52] width 30 height 37
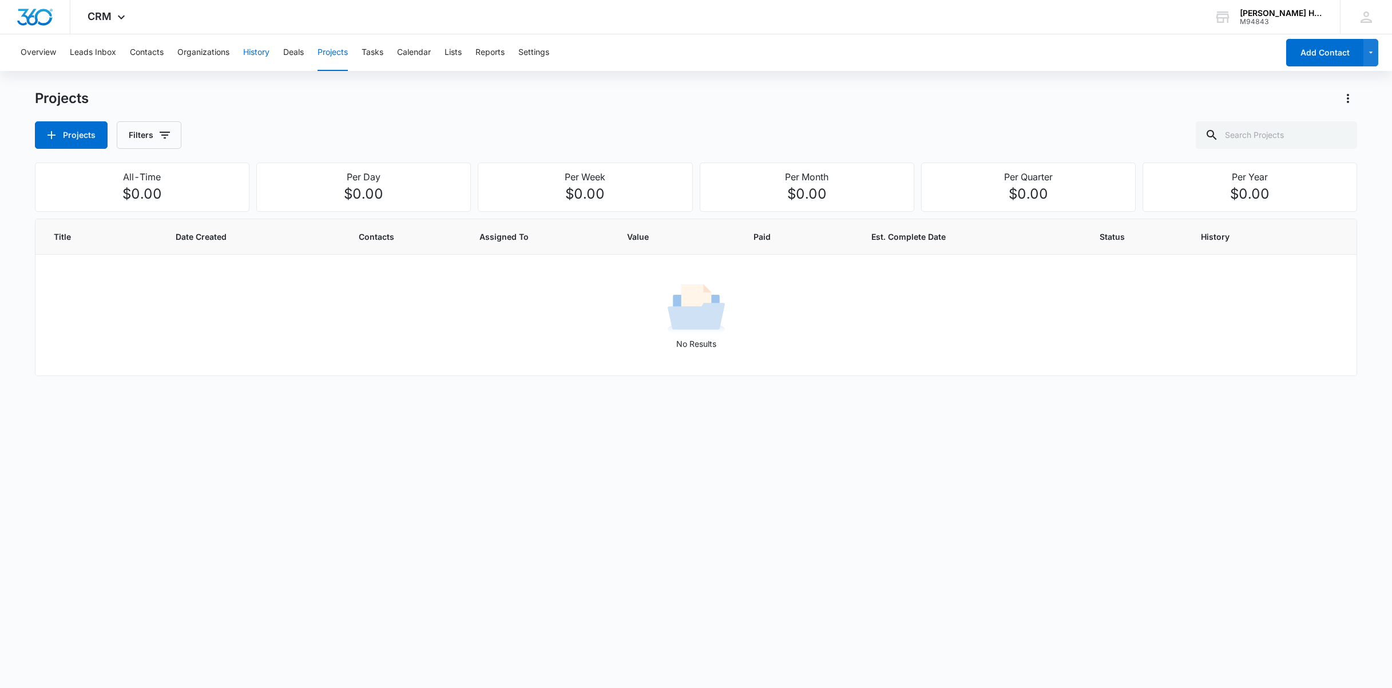
click at [270, 50] on button "History" at bounding box center [256, 52] width 26 height 37
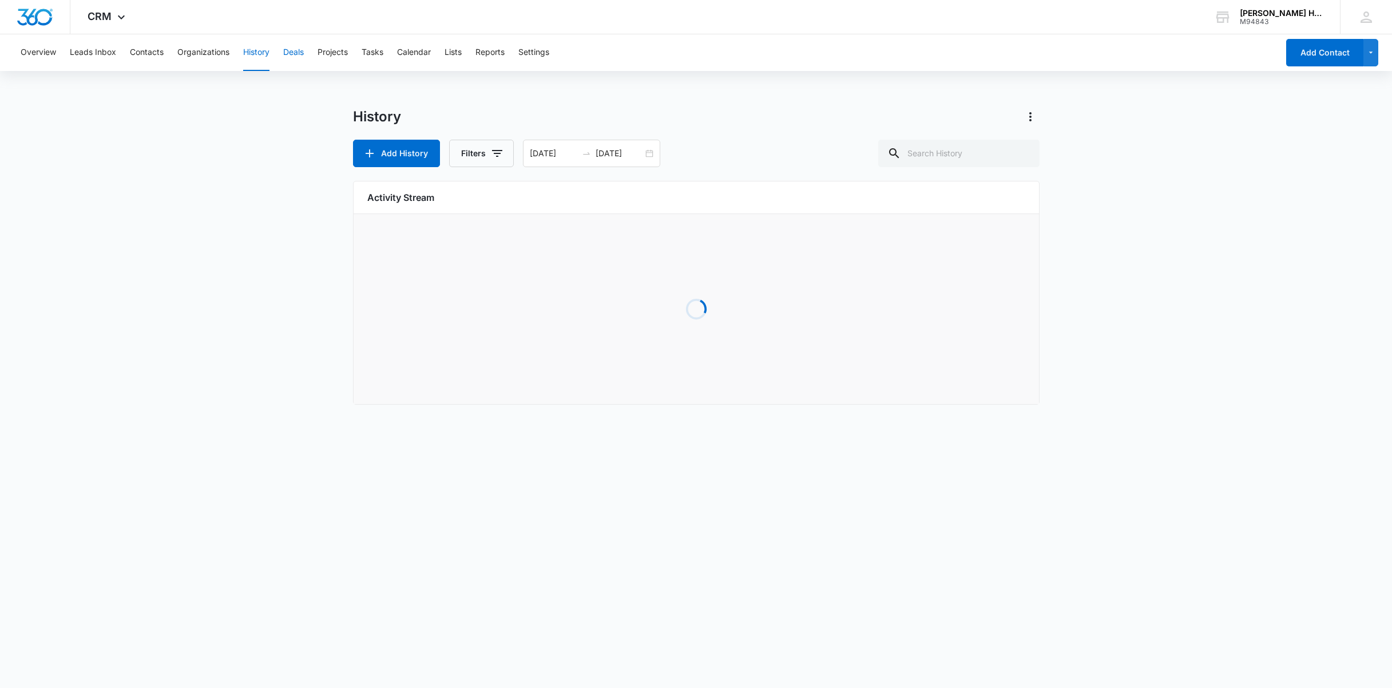
click at [302, 57] on button "Deals" at bounding box center [293, 52] width 21 height 37
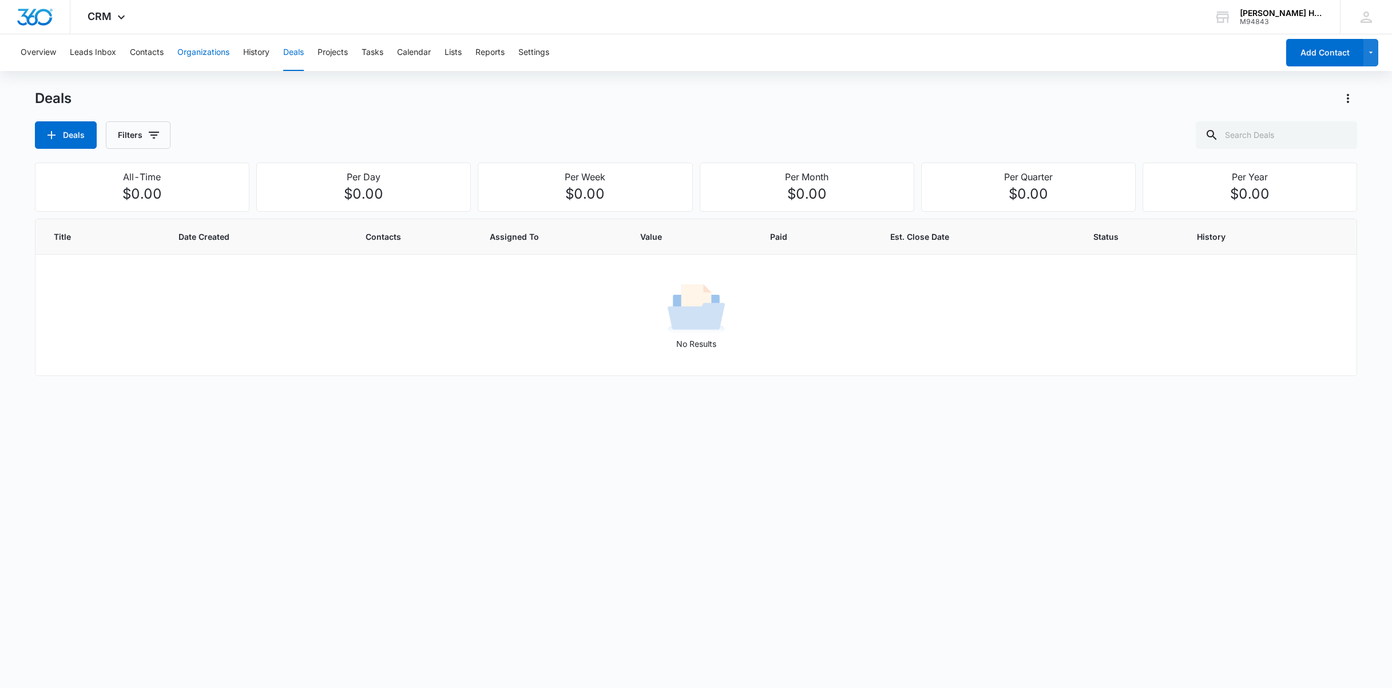
click at [196, 53] on button "Organizations" at bounding box center [203, 52] width 52 height 37
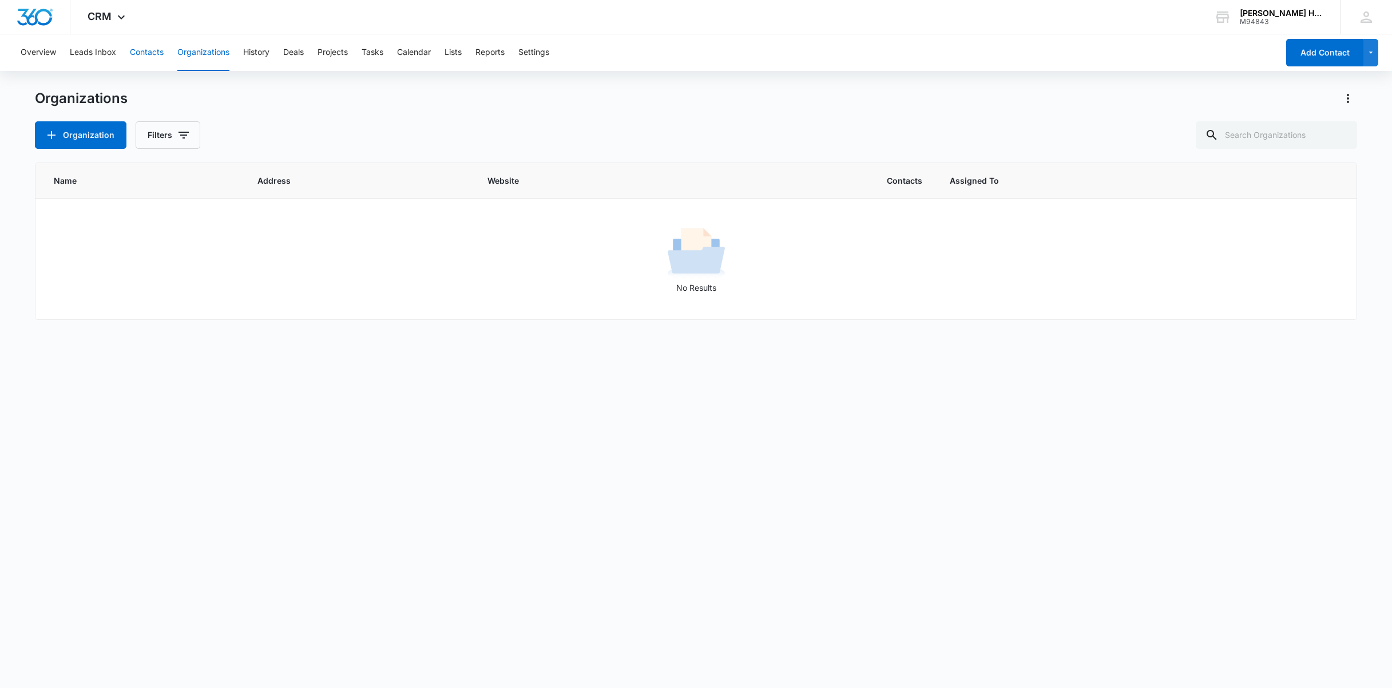
click at [156, 60] on button "Contacts" at bounding box center [147, 52] width 34 height 37
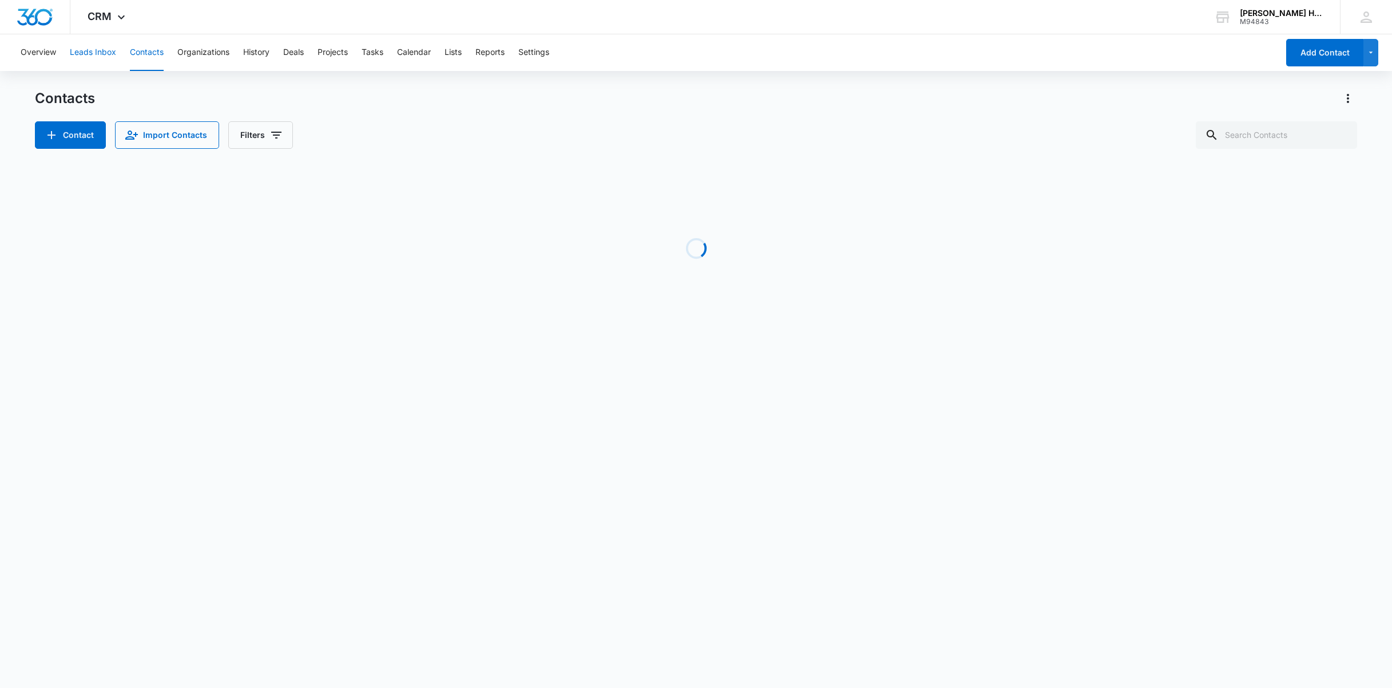
click at [96, 58] on button "Leads Inbox" at bounding box center [93, 52] width 46 height 37
click at [45, 56] on button "Overview" at bounding box center [38, 52] width 35 height 37
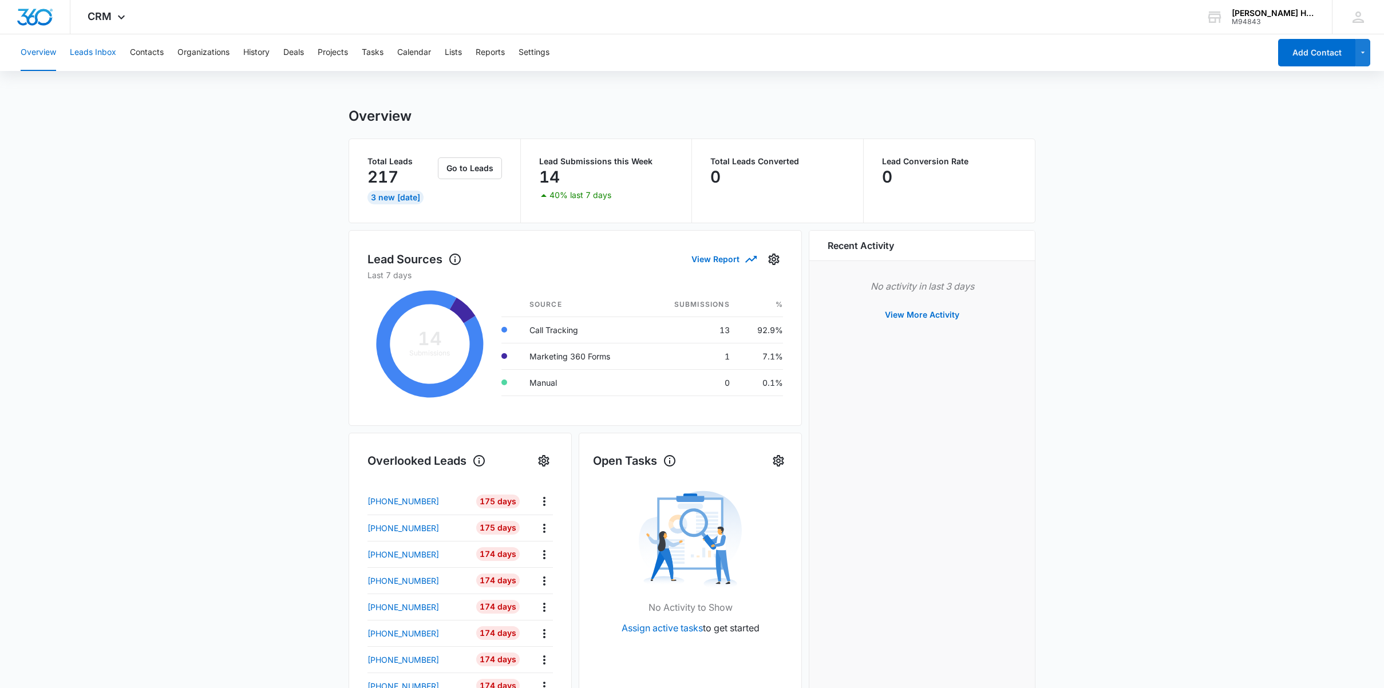
click at [90, 51] on button "Leads Inbox" at bounding box center [93, 52] width 46 height 37
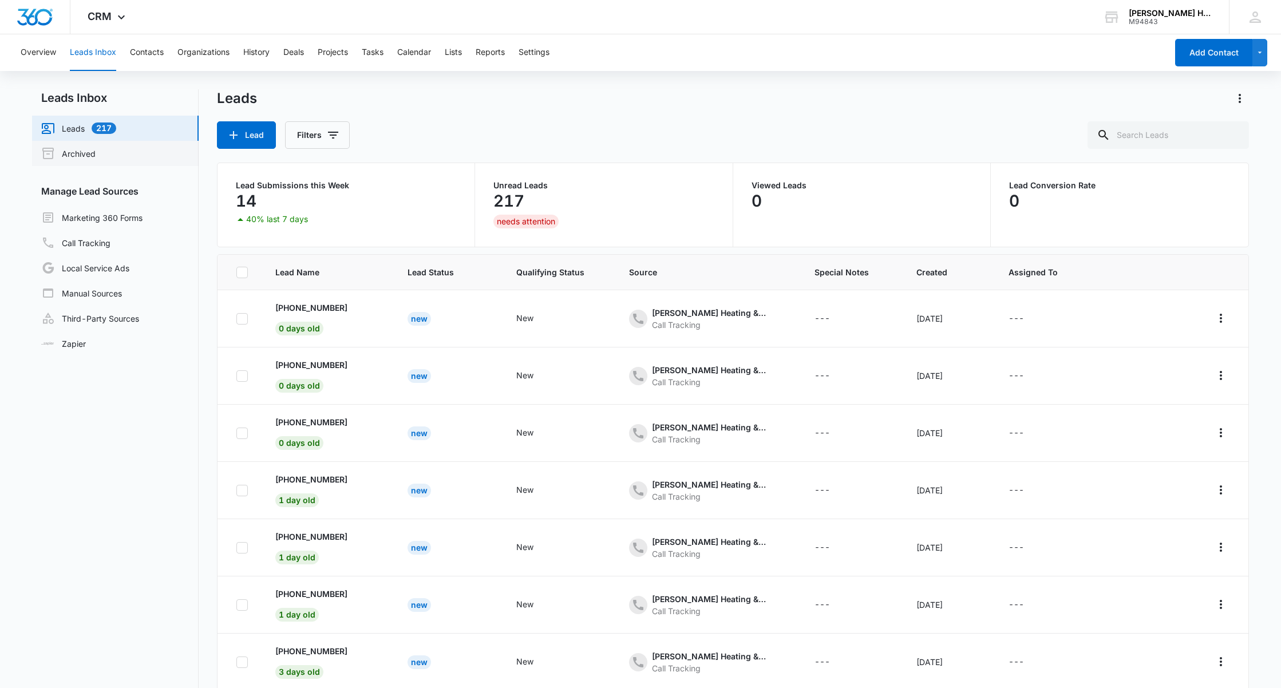
click at [79, 150] on link "Archived" at bounding box center [68, 153] width 54 height 14
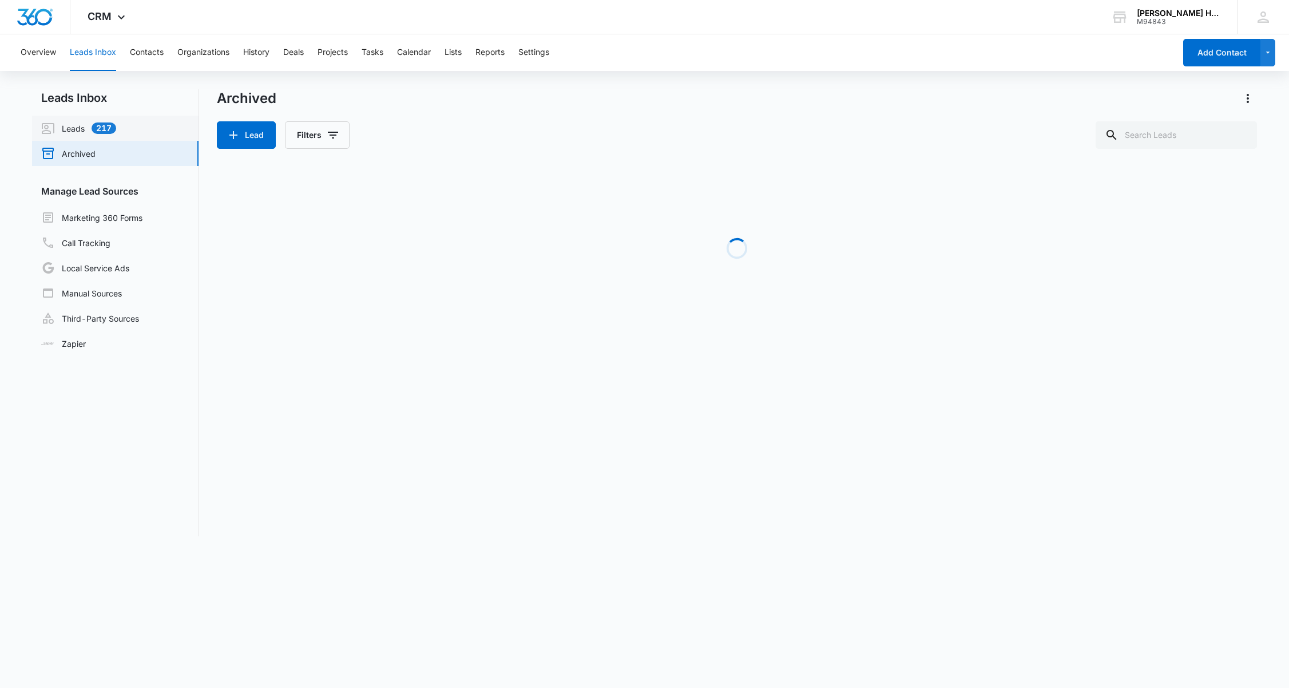
click at [81, 129] on link "Leads 217" at bounding box center [78, 128] width 75 height 14
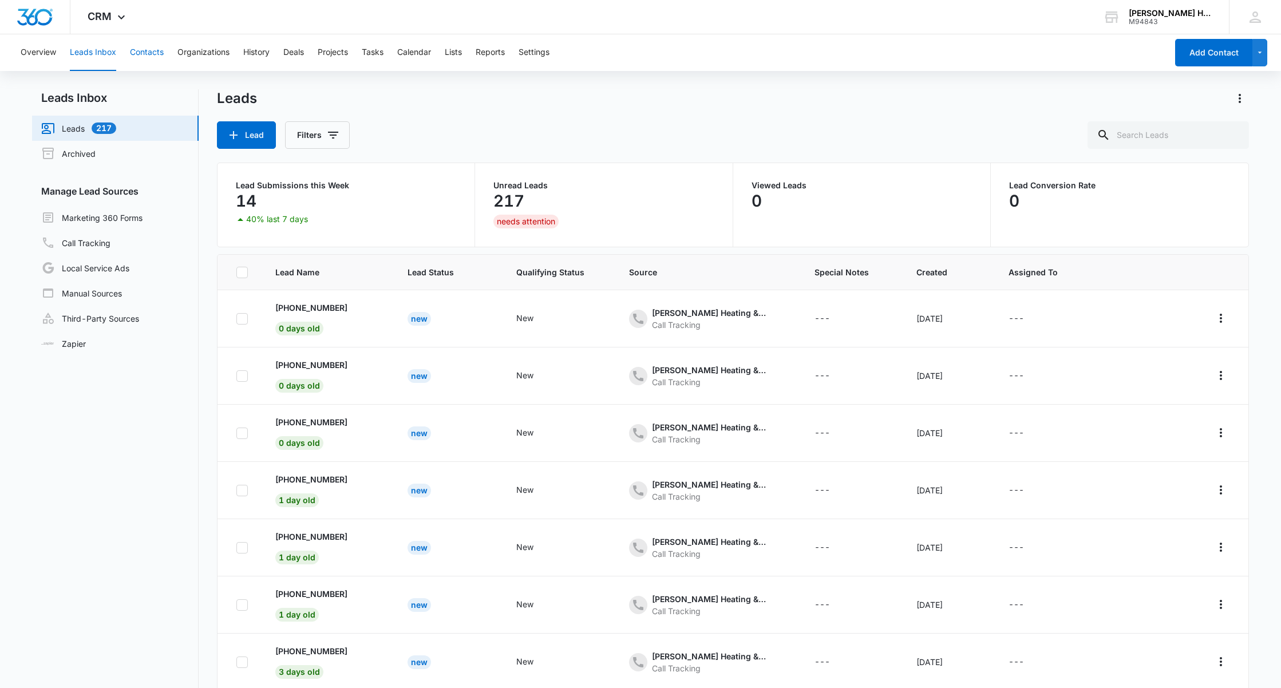
click at [151, 62] on button "Contacts" at bounding box center [147, 52] width 34 height 37
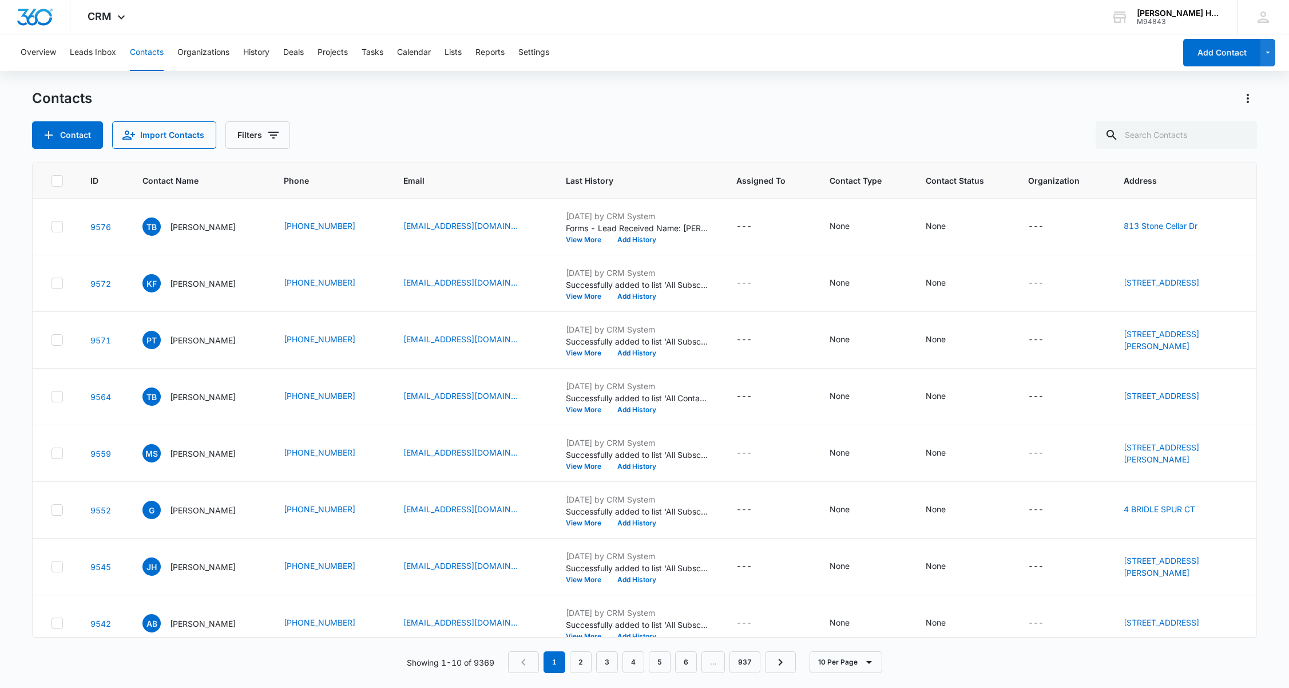
click at [275, 49] on div "Overview Leads Inbox Contacts Organizations History Deals Projects Tasks Calend…" at bounding box center [595, 52] width 1162 height 37
click at [192, 54] on button "Organizations" at bounding box center [203, 52] width 52 height 37
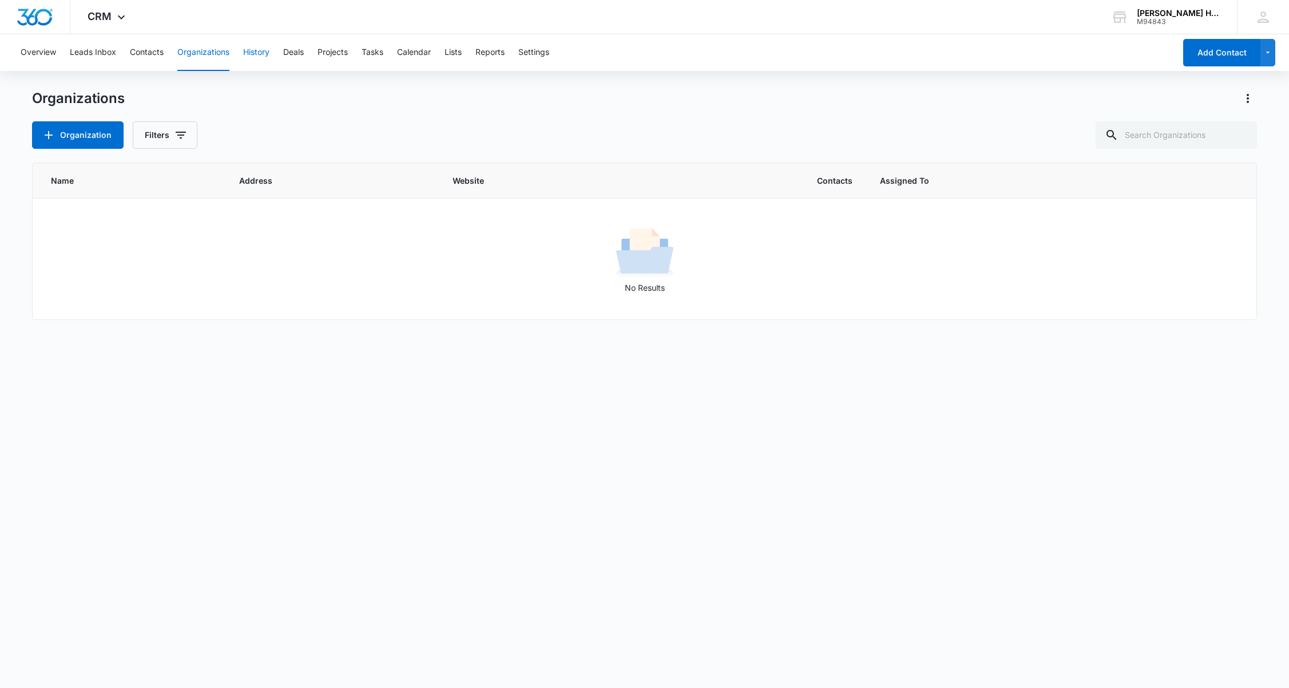
click at [253, 52] on button "History" at bounding box center [256, 52] width 26 height 37
